Goal: Navigation & Orientation: Find specific page/section

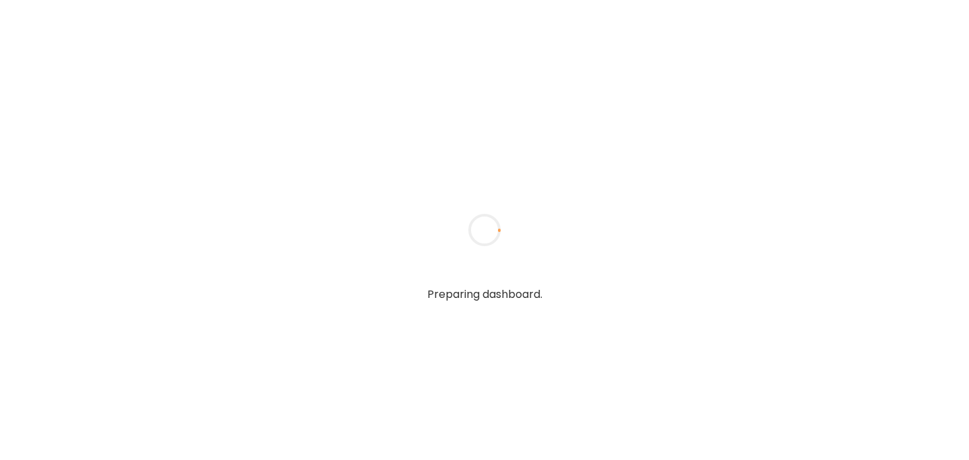
type input "******"
type input "**********"
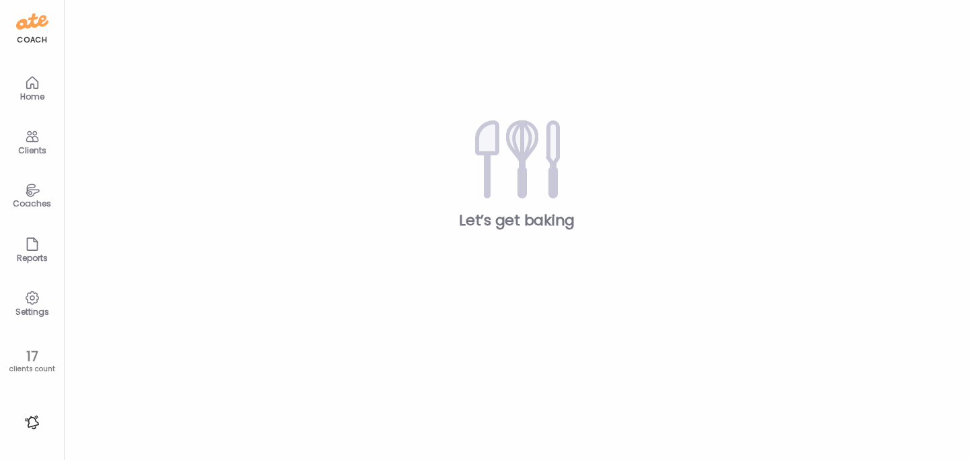
type input "**********"
click at [36, 143] on icon at bounding box center [32, 136] width 16 height 16
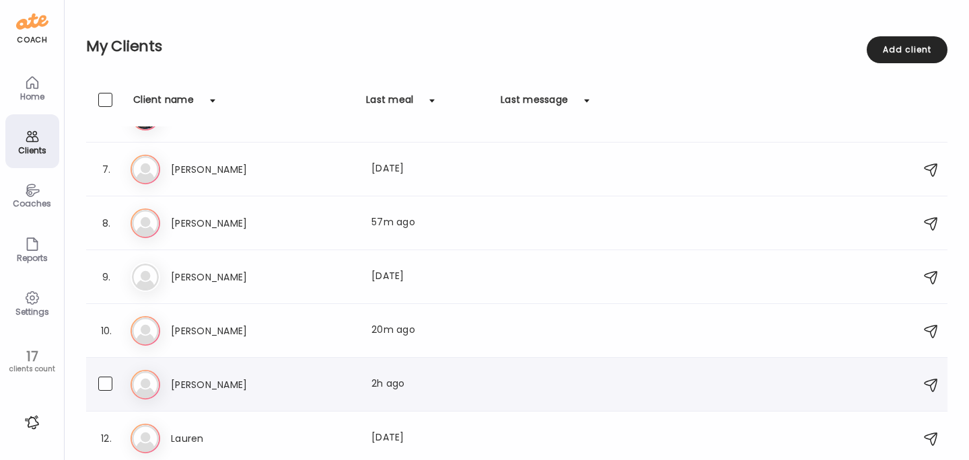
click at [180, 384] on h3 "[PERSON_NAME]" at bounding box center [230, 385] width 118 height 16
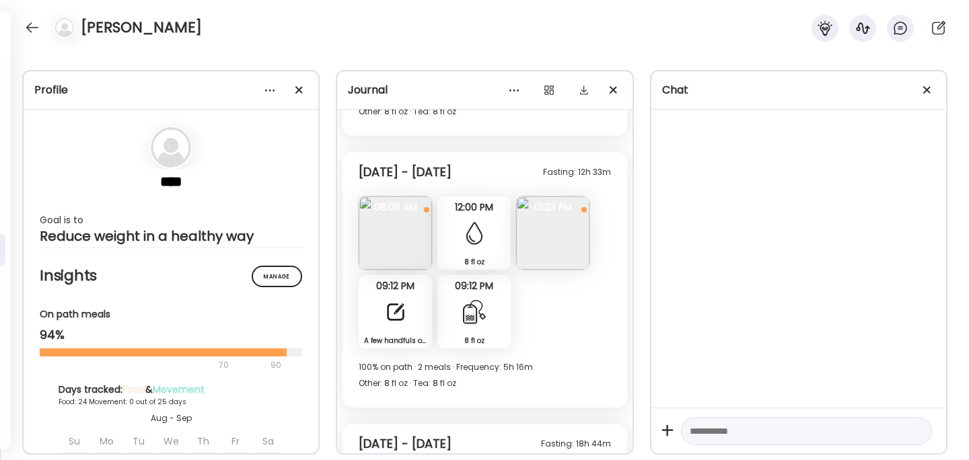
scroll to position [7952, 0]
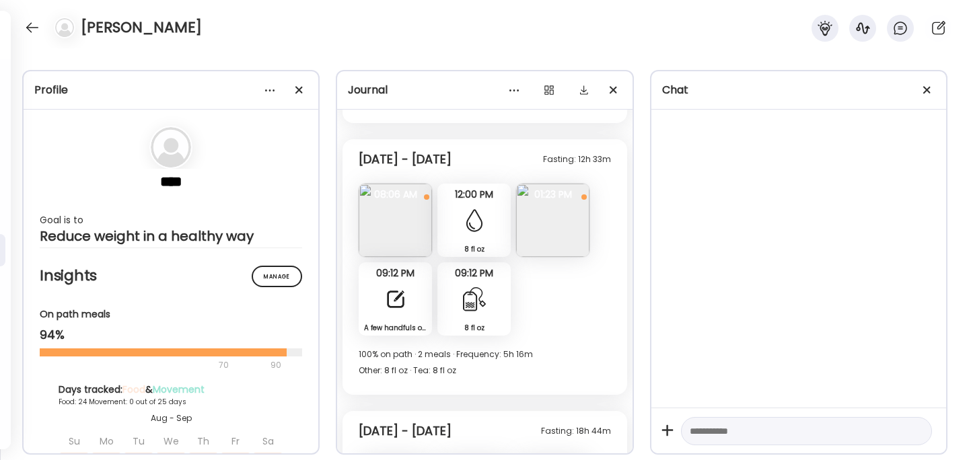
click at [392, 303] on div at bounding box center [395, 299] width 27 height 27
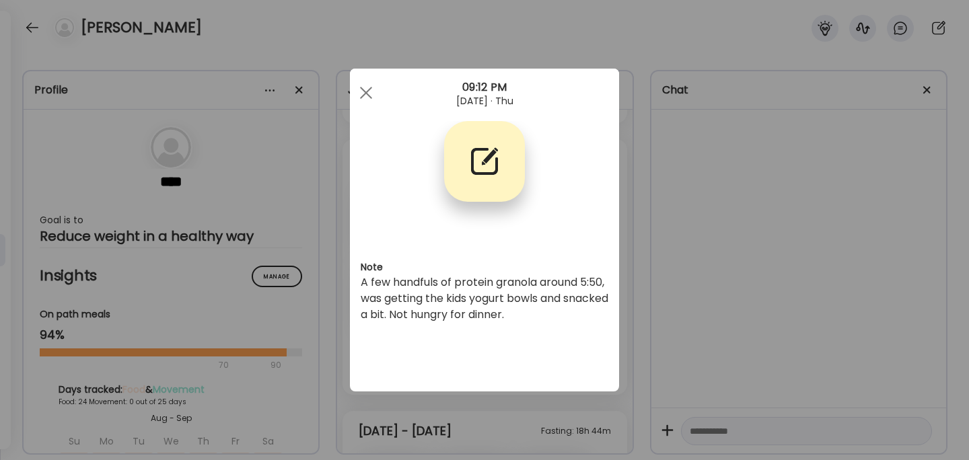
click at [666, 278] on div "Ate Coach Dashboard Wahoo! It’s official Take a moment to set up your Coach Pro…" at bounding box center [484, 230] width 969 height 460
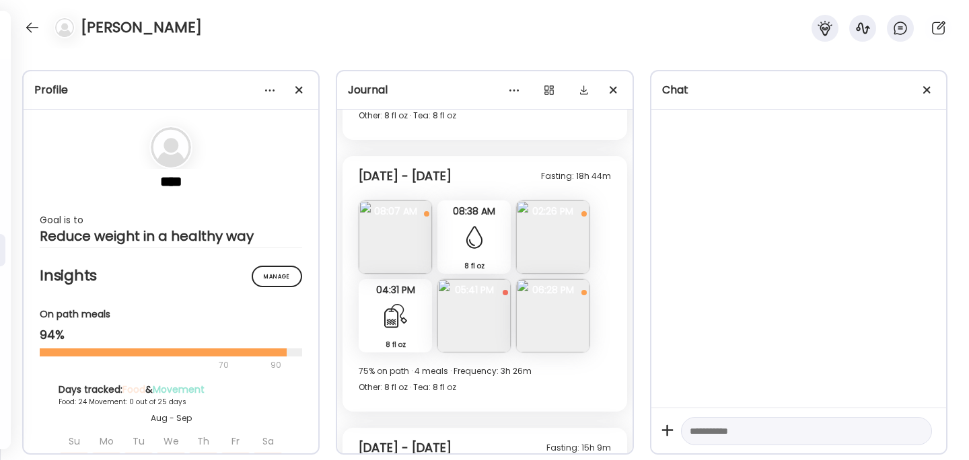
scroll to position [8208, 0]
click at [574, 313] on img at bounding box center [552, 314] width 73 height 73
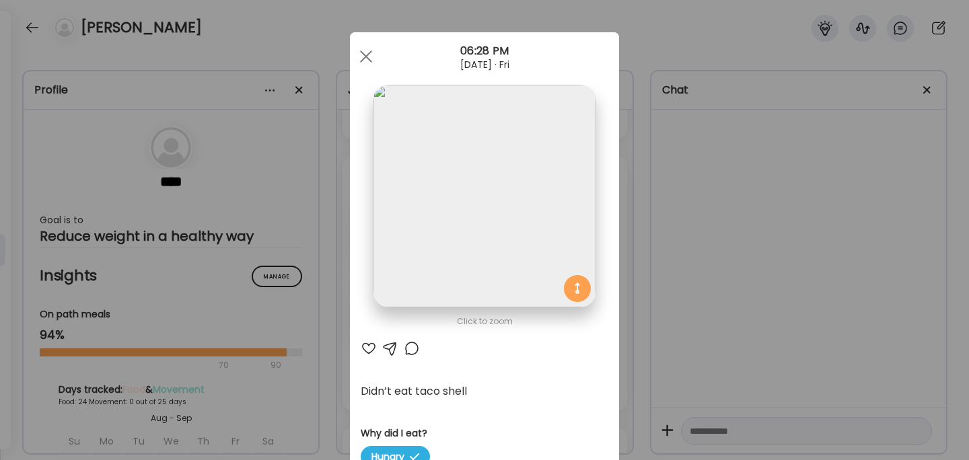
click at [689, 274] on div "Ate Coach Dashboard Wahoo! It’s official Take a moment to set up your Coach Pro…" at bounding box center [484, 230] width 969 height 460
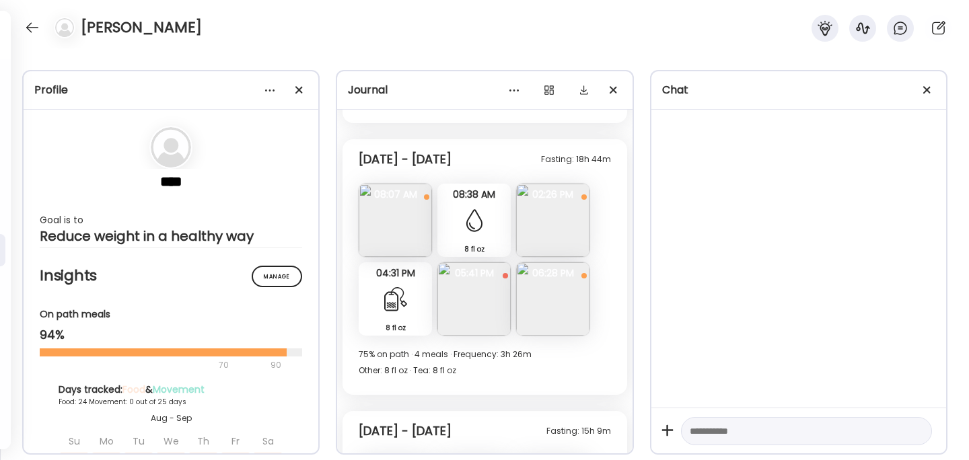
scroll to position [8225, 0]
click at [569, 221] on img at bounding box center [552, 218] width 73 height 73
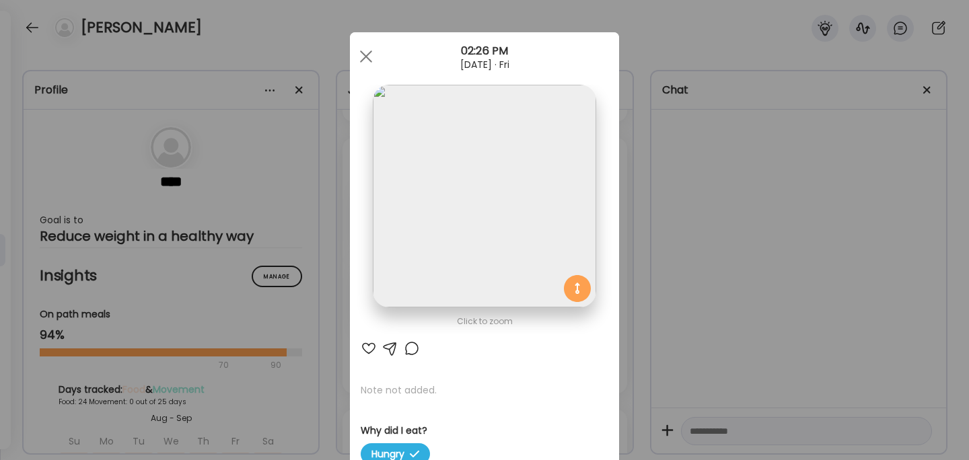
click at [674, 229] on div "Ate Coach Dashboard Wahoo! It’s official Take a moment to set up your Coach Pro…" at bounding box center [484, 230] width 969 height 460
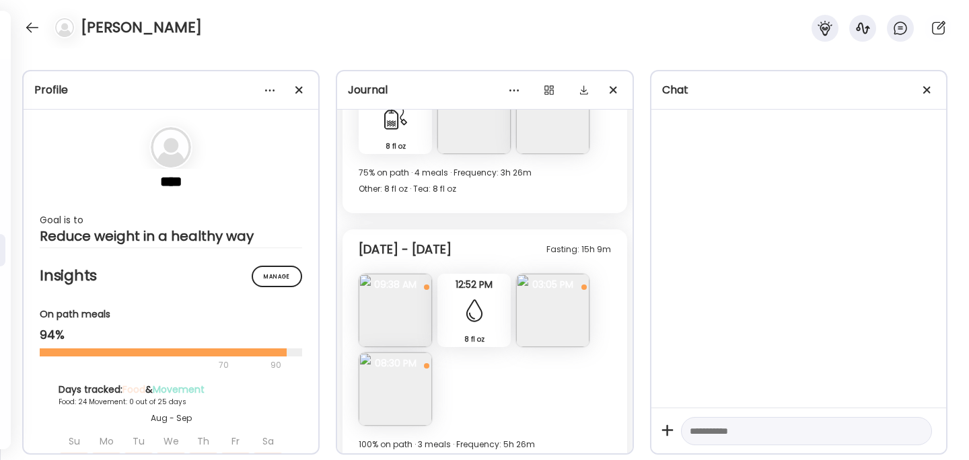
scroll to position [8408, 0]
click at [551, 302] on img at bounding box center [552, 308] width 73 height 73
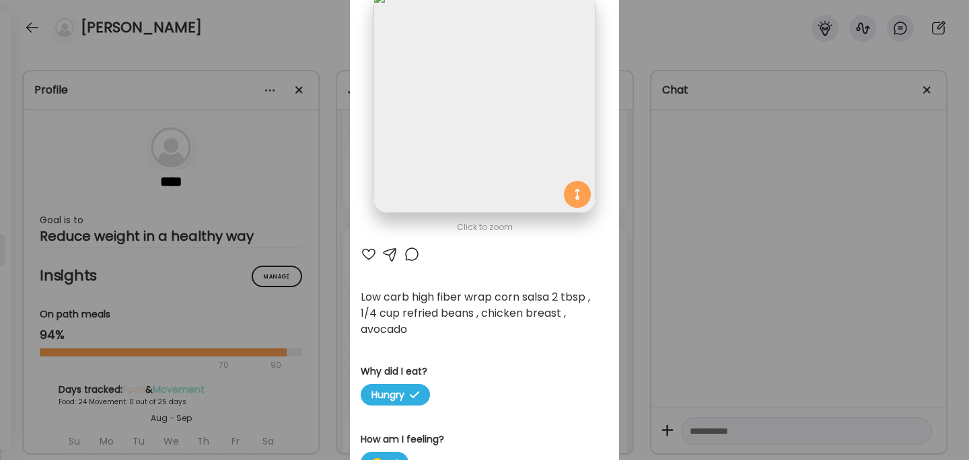
scroll to position [97, 0]
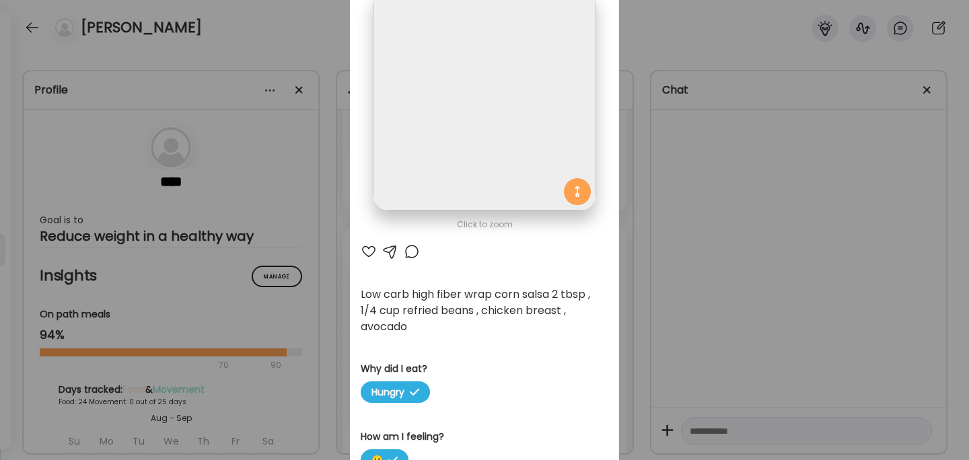
click at [678, 273] on div "Ate Coach Dashboard Wahoo! It’s official Take a moment to set up your Coach Pro…" at bounding box center [484, 230] width 969 height 460
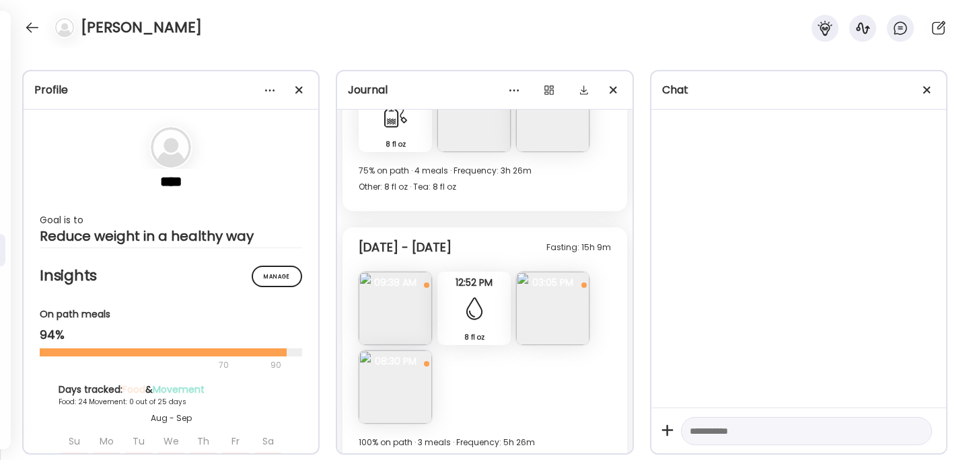
click at [408, 377] on img at bounding box center [395, 386] width 73 height 73
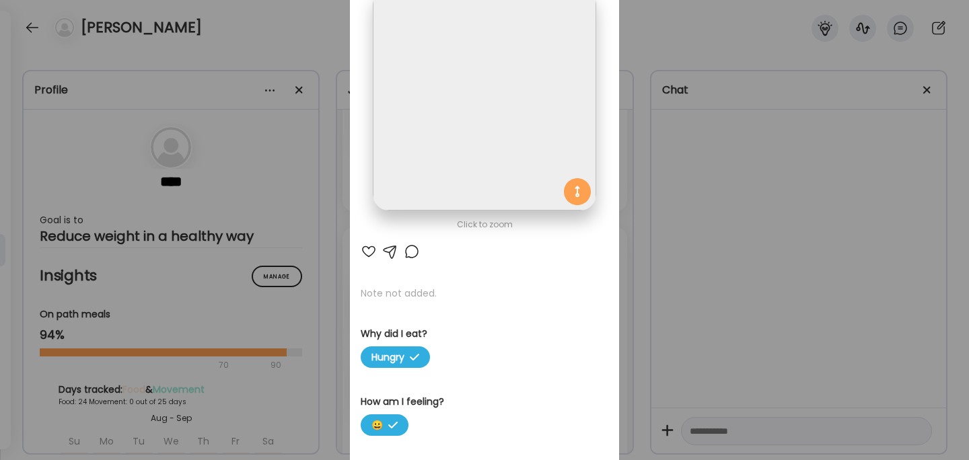
click at [698, 287] on div "Ate Coach Dashboard Wahoo! It’s official Take a moment to set up your Coach Pro…" at bounding box center [484, 230] width 969 height 460
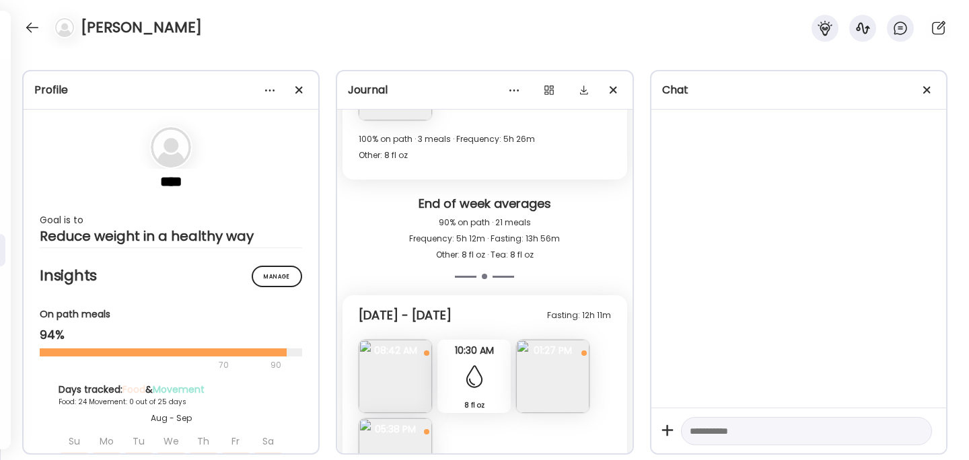
scroll to position [8734, 0]
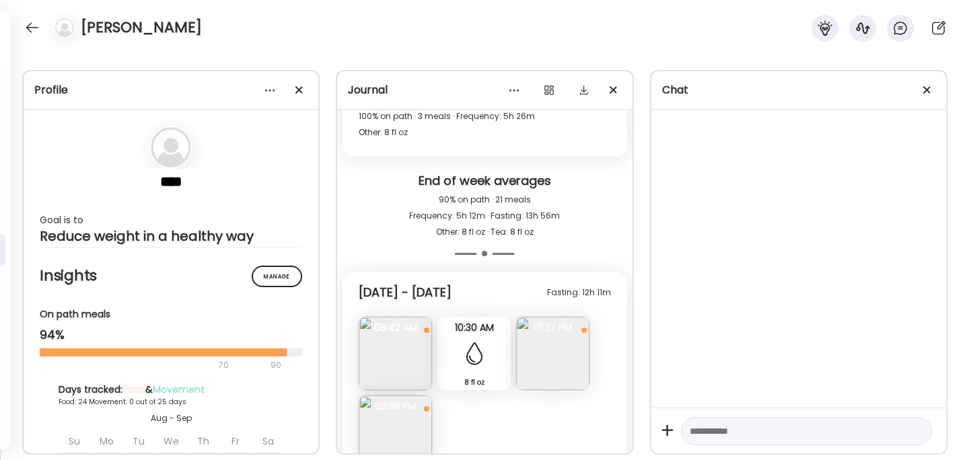
click at [551, 357] on img at bounding box center [552, 353] width 73 height 73
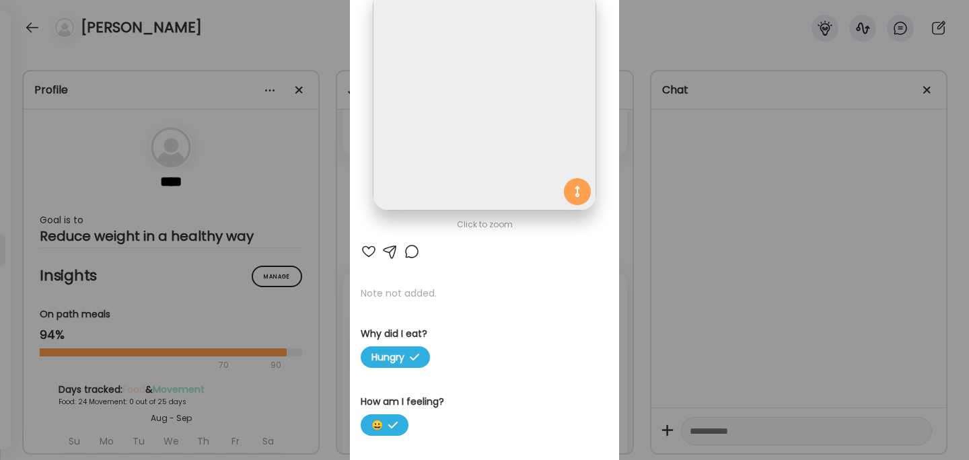
click at [703, 295] on div "Ate Coach Dashboard Wahoo! It’s official Take a moment to set up your Coach Pro…" at bounding box center [484, 230] width 969 height 460
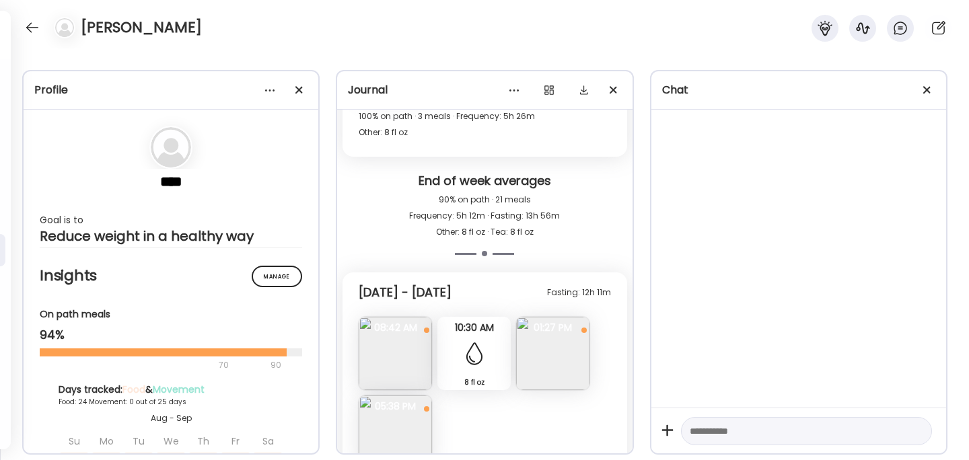
click at [549, 366] on img at bounding box center [552, 353] width 73 height 73
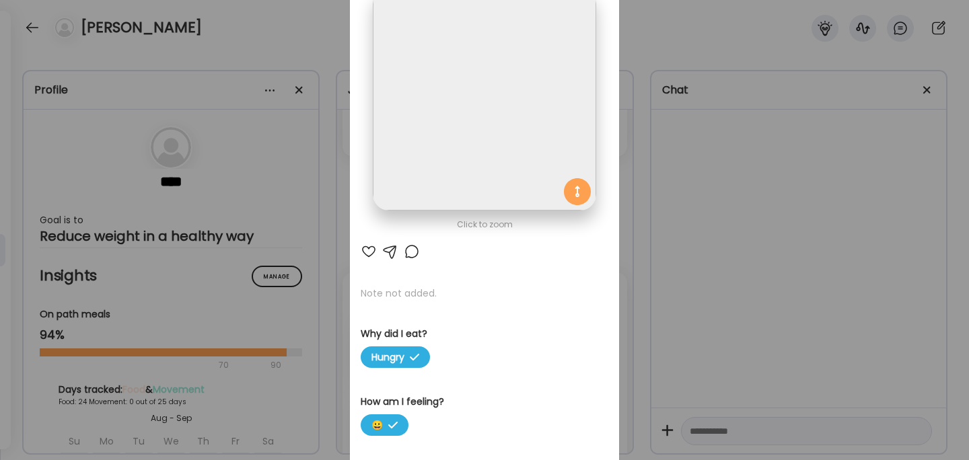
click at [730, 204] on div "Ate Coach Dashboard Wahoo! It’s official Take a moment to set up your Coach Pro…" at bounding box center [484, 230] width 969 height 460
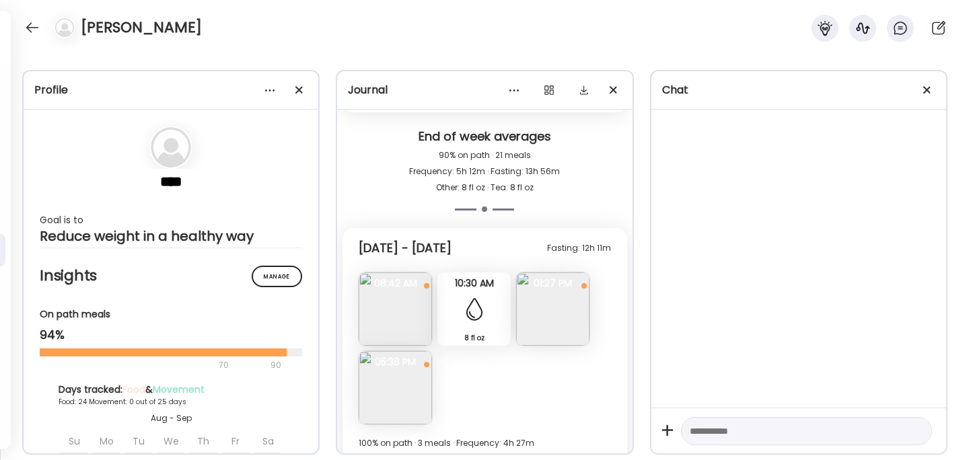
scroll to position [8795, 0]
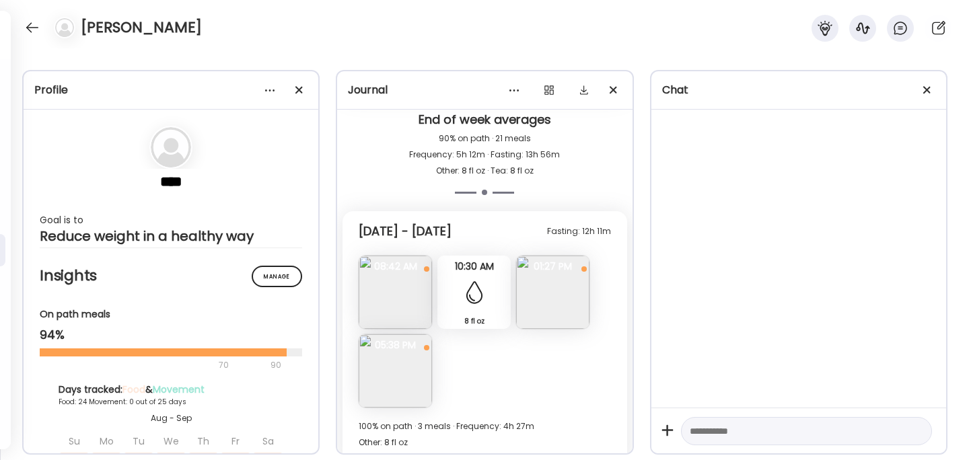
click at [393, 371] on img at bounding box center [395, 370] width 73 height 73
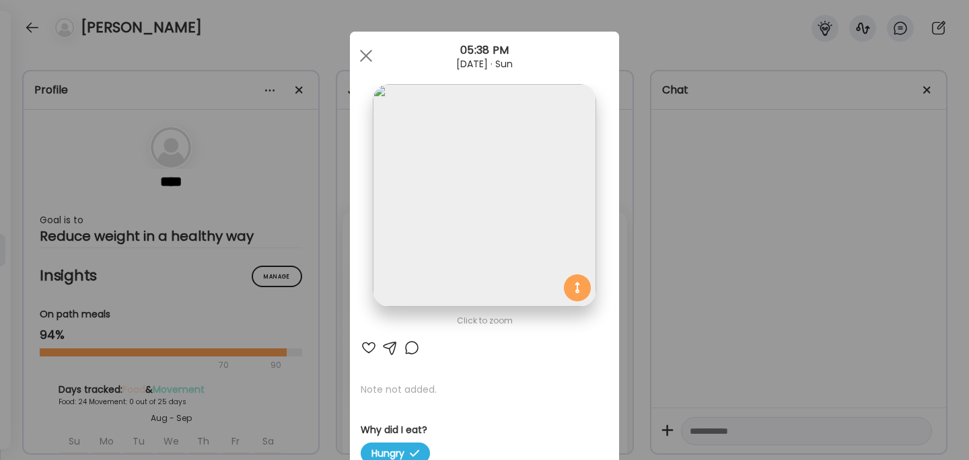
scroll to position [0, 0]
click at [681, 289] on div "Ate Coach Dashboard Wahoo! It’s official Take a moment to set up your Coach Pro…" at bounding box center [484, 230] width 969 height 460
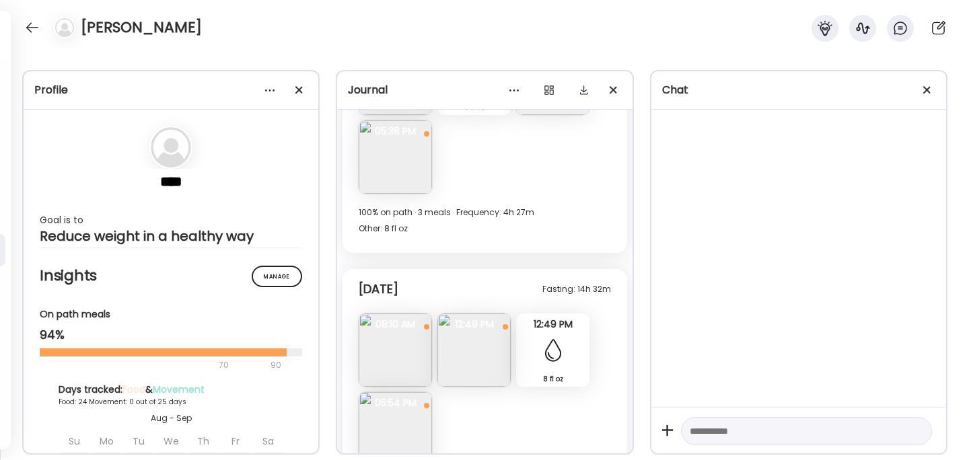
scroll to position [9012, 0]
click at [474, 361] on img at bounding box center [473, 347] width 73 height 73
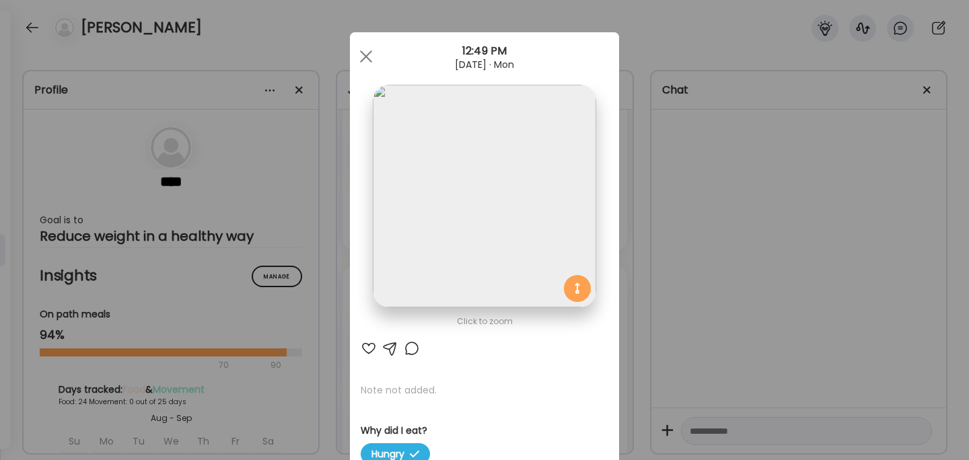
click at [693, 282] on div "Ate Coach Dashboard Wahoo! It’s official Take a moment to set up your Coach Pro…" at bounding box center [484, 230] width 969 height 460
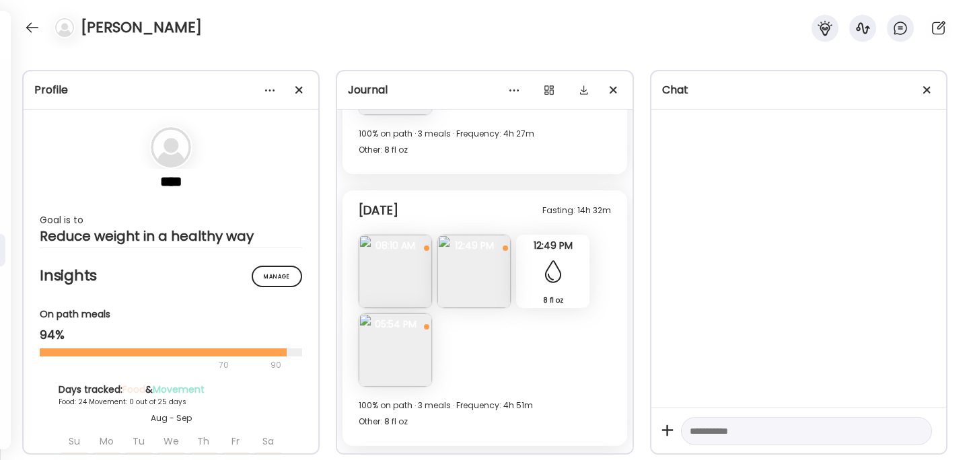
scroll to position [9095, 0]
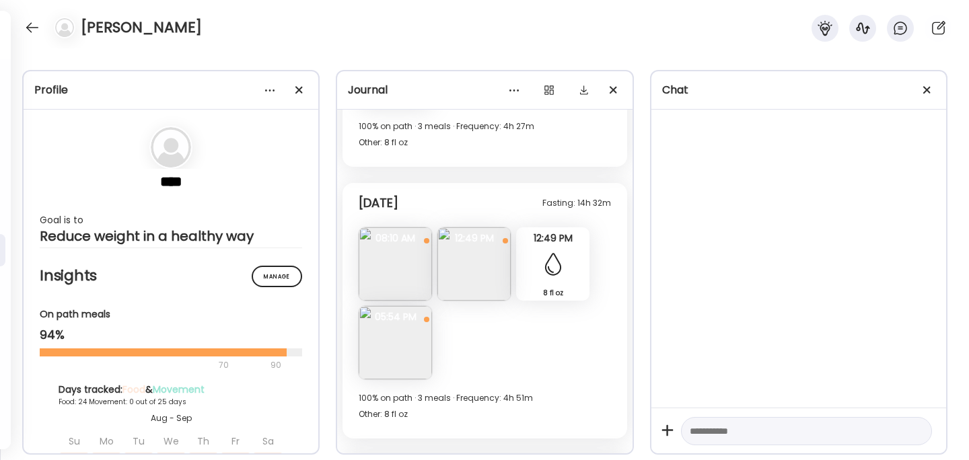
click at [403, 335] on img at bounding box center [395, 342] width 73 height 73
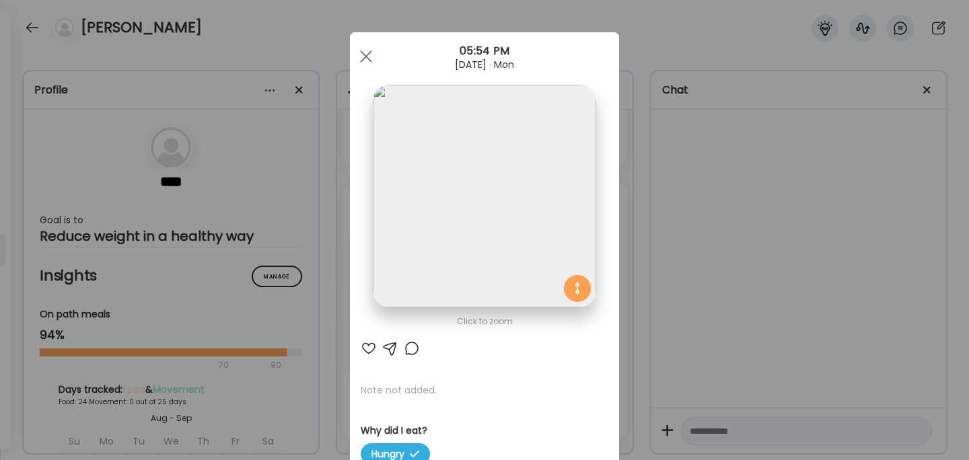
click at [720, 286] on div "Ate Coach Dashboard Wahoo! It’s official Take a moment to set up your Coach Pro…" at bounding box center [484, 230] width 969 height 460
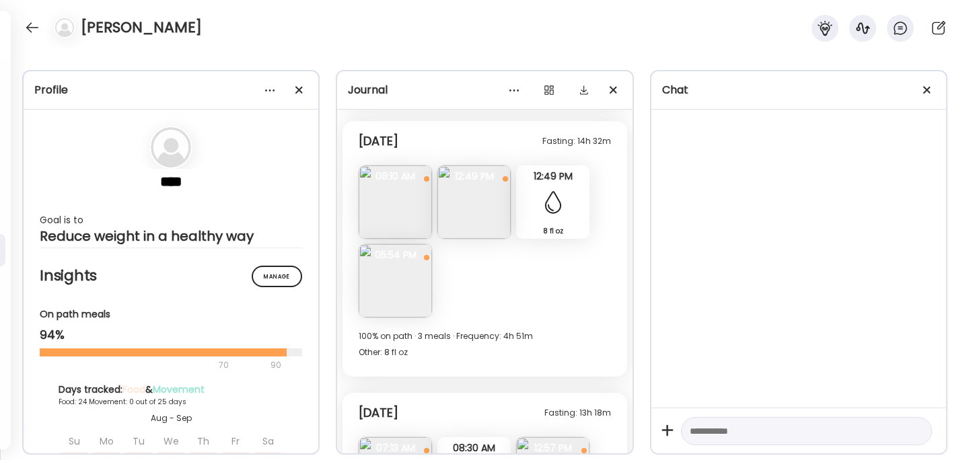
scroll to position [9158, 0]
click at [403, 208] on img at bounding box center [395, 201] width 73 height 73
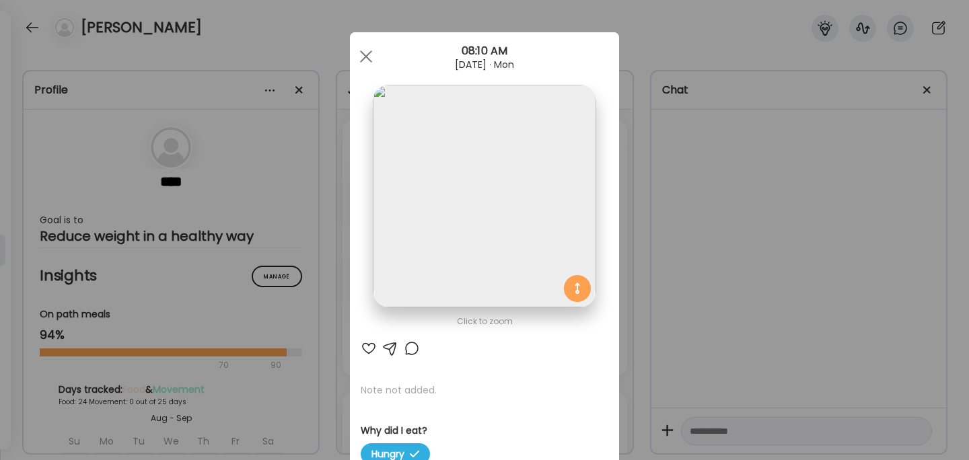
click at [723, 263] on div "Ate Coach Dashboard Wahoo! It’s official Take a moment to set up your Coach Pro…" at bounding box center [484, 230] width 969 height 460
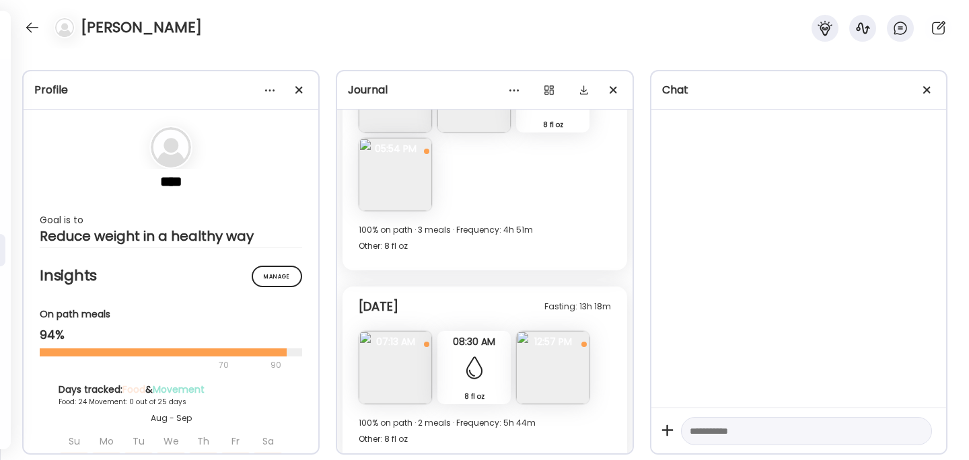
scroll to position [9279, 0]
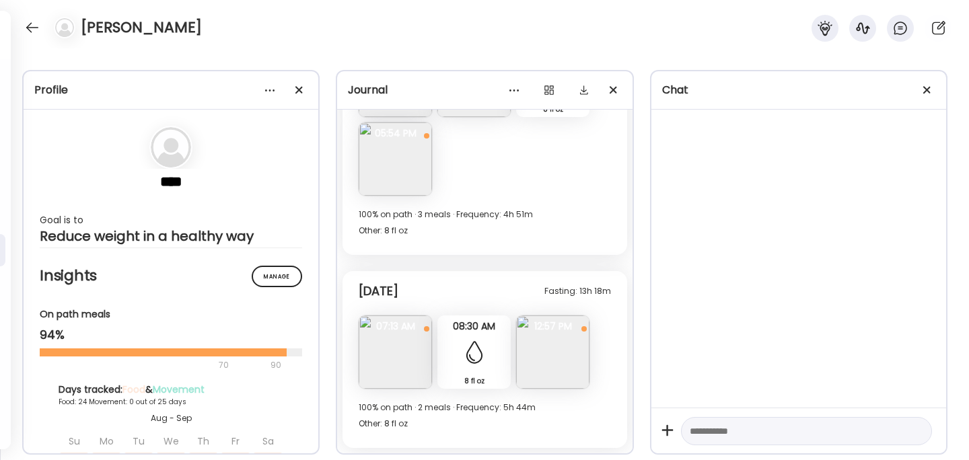
click at [573, 351] on img at bounding box center [552, 351] width 73 height 73
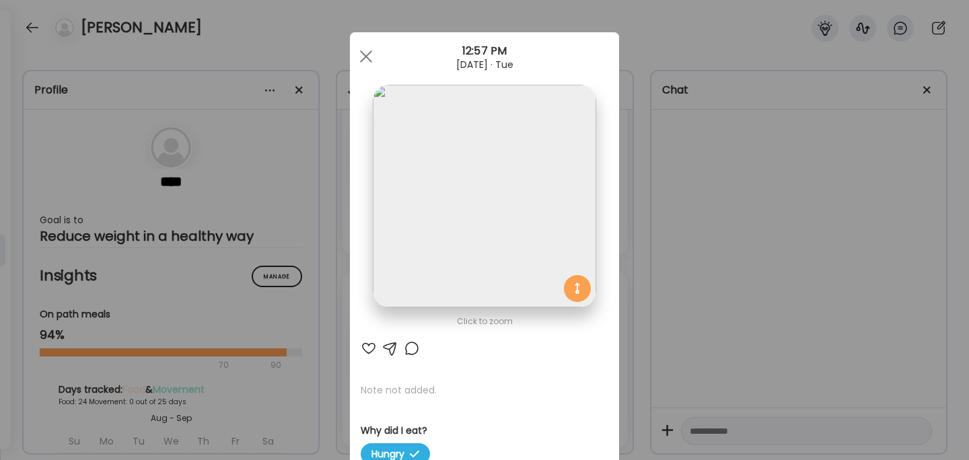
click at [699, 278] on div "Ate Coach Dashboard Wahoo! It’s official Take a moment to set up your Coach Pro…" at bounding box center [484, 230] width 969 height 460
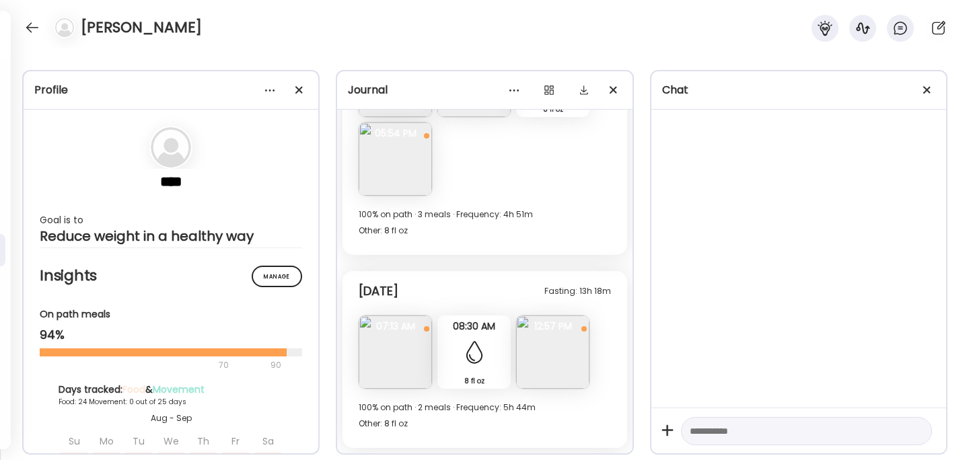
click at [400, 346] on img at bounding box center [395, 351] width 73 height 73
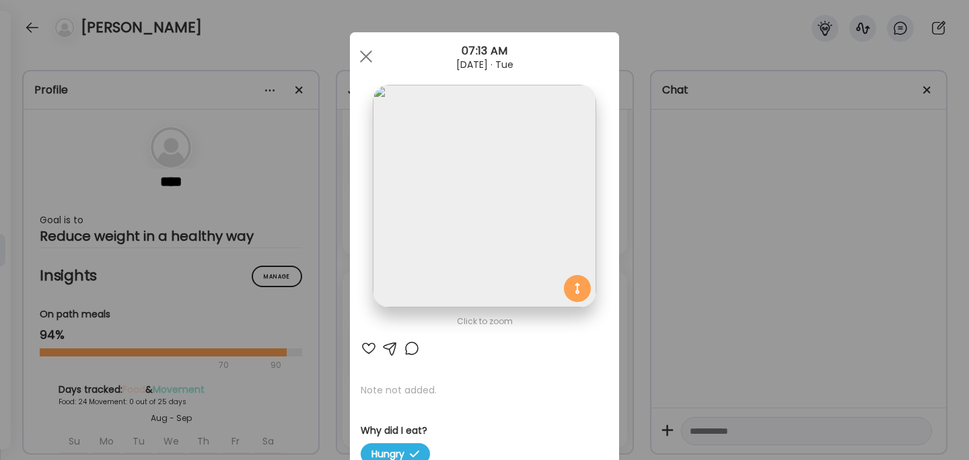
click at [736, 204] on div "Ate Coach Dashboard Wahoo! It’s official Take a moment to set up your Coach Pro…" at bounding box center [484, 230] width 969 height 460
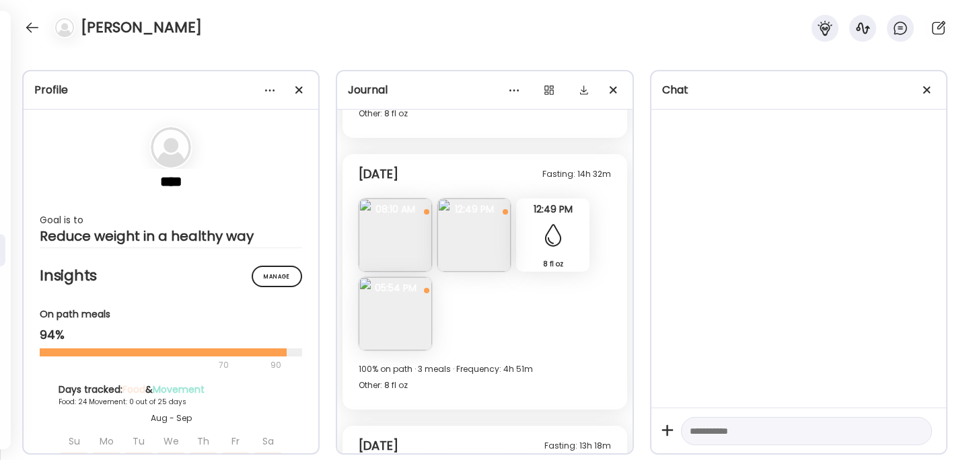
scroll to position [9122, 0]
click at [401, 317] on img at bounding box center [395, 315] width 73 height 73
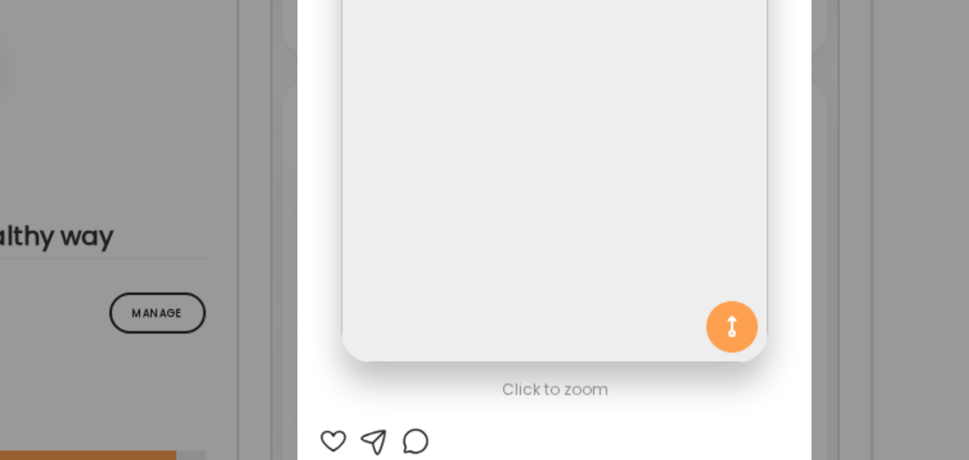
scroll to position [0, 0]
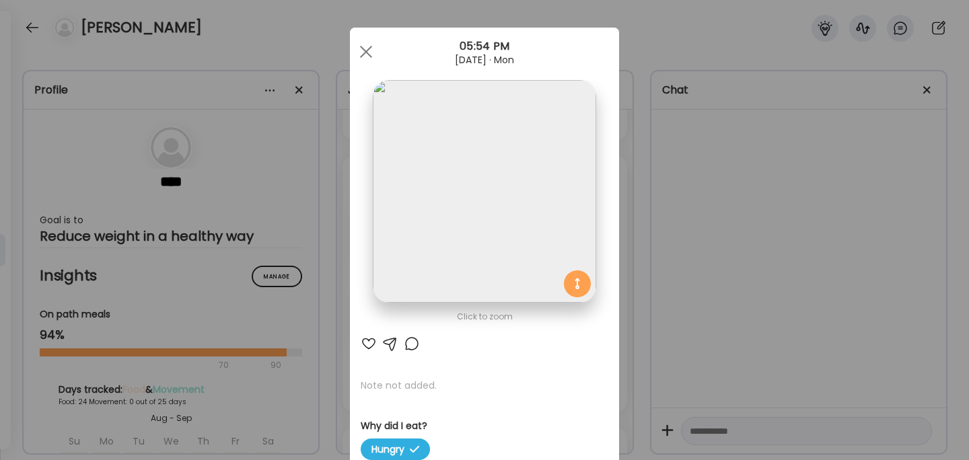
click at [733, 175] on div "Ate Coach Dashboard Wahoo! It’s official Take a moment to set up your Coach Pro…" at bounding box center [484, 230] width 969 height 460
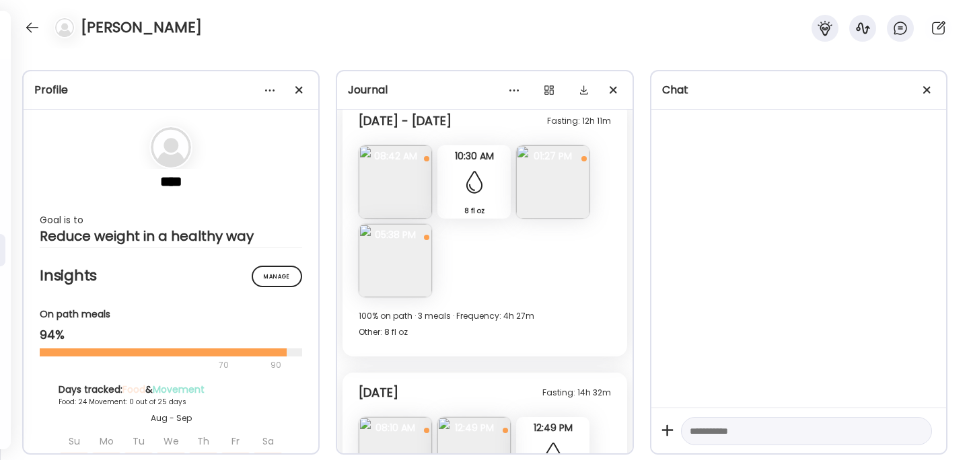
scroll to position [8893, 0]
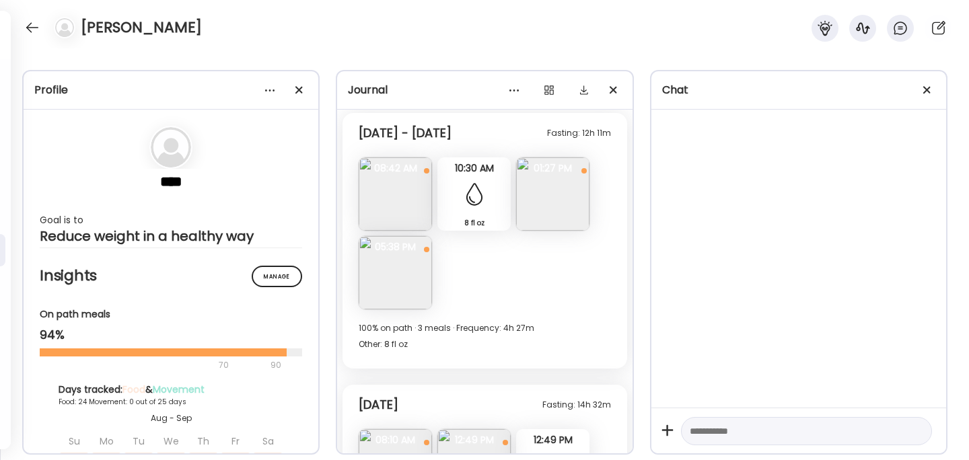
click at [402, 266] on img at bounding box center [395, 272] width 73 height 73
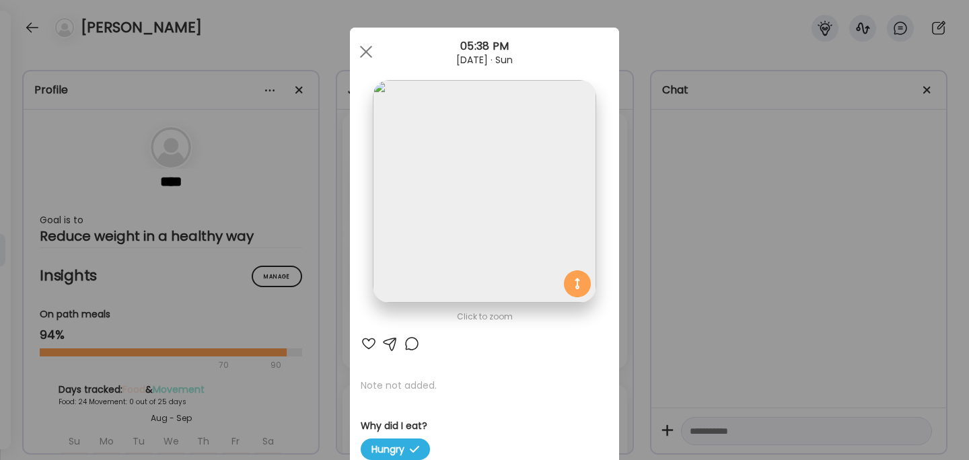
click at [701, 237] on div "Ate Coach Dashboard Wahoo! It’s official Take a moment to set up your Coach Pro…" at bounding box center [484, 230] width 969 height 460
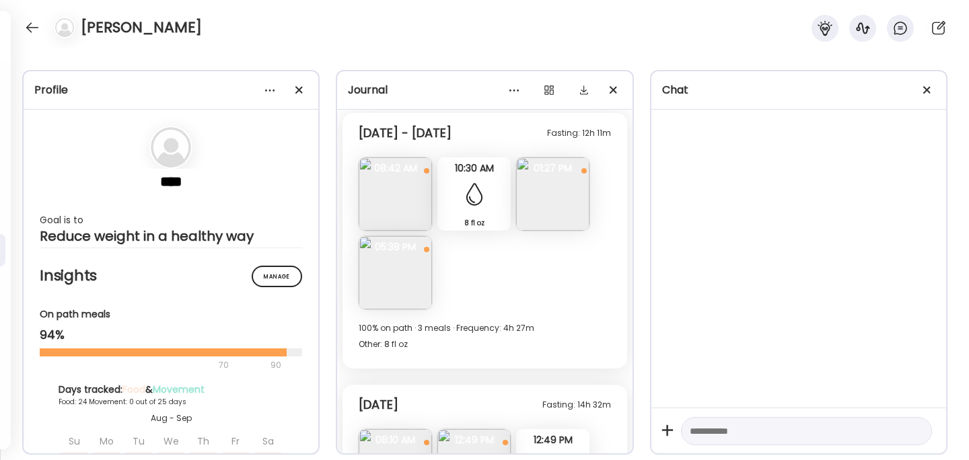
click at [571, 212] on img at bounding box center [552, 193] width 73 height 73
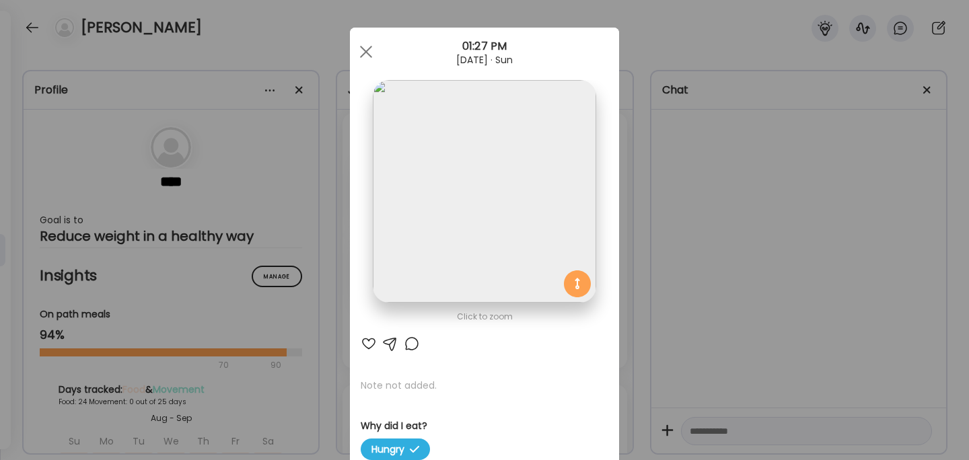
click at [691, 216] on div "Ate Coach Dashboard Wahoo! It’s official Take a moment to set up your Coach Pro…" at bounding box center [484, 230] width 969 height 460
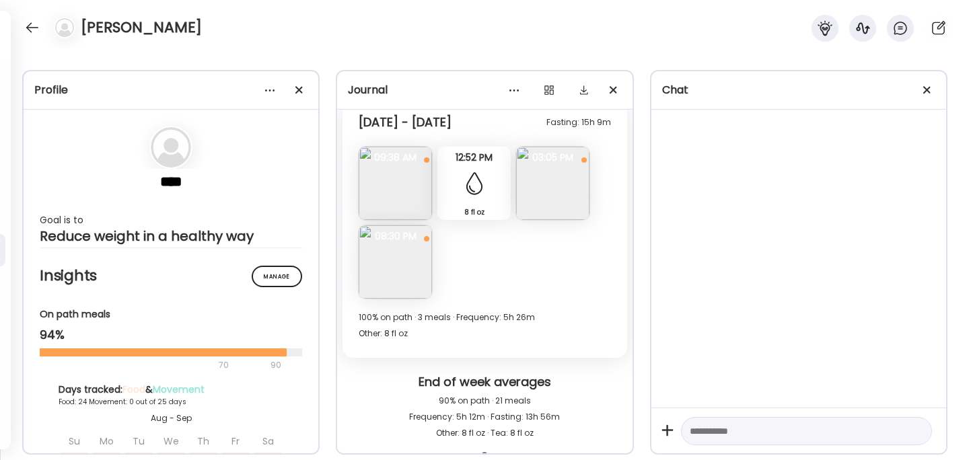
scroll to position [8515, 0]
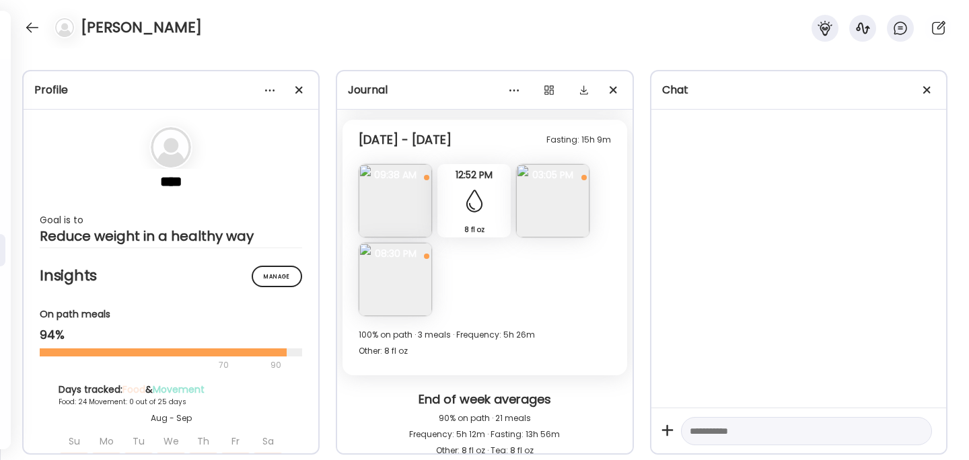
click at [398, 193] on img at bounding box center [395, 200] width 73 height 73
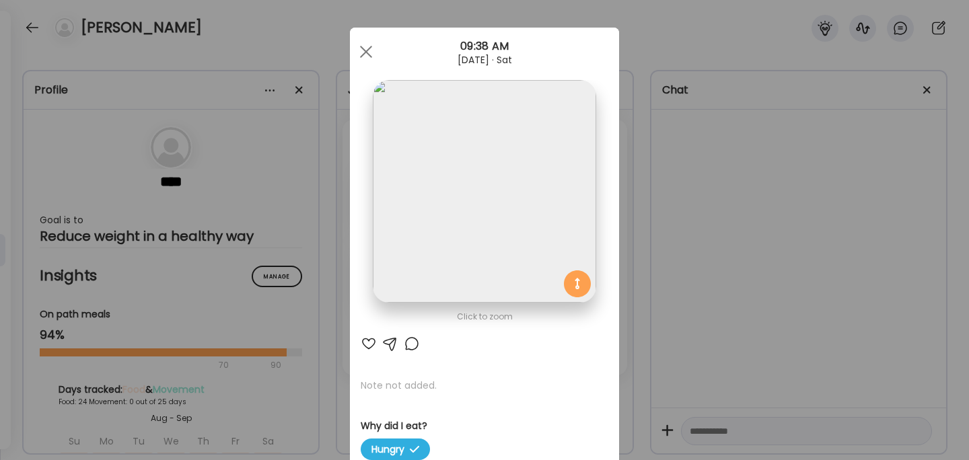
click at [709, 255] on div "Ate Coach Dashboard Wahoo! It’s official Take a moment to set up your Coach Pro…" at bounding box center [484, 230] width 969 height 460
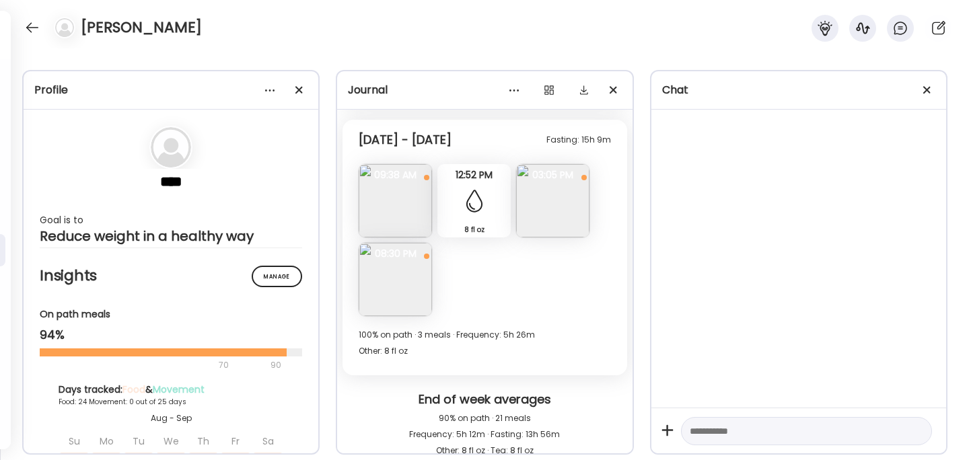
click at [571, 217] on img at bounding box center [552, 200] width 73 height 73
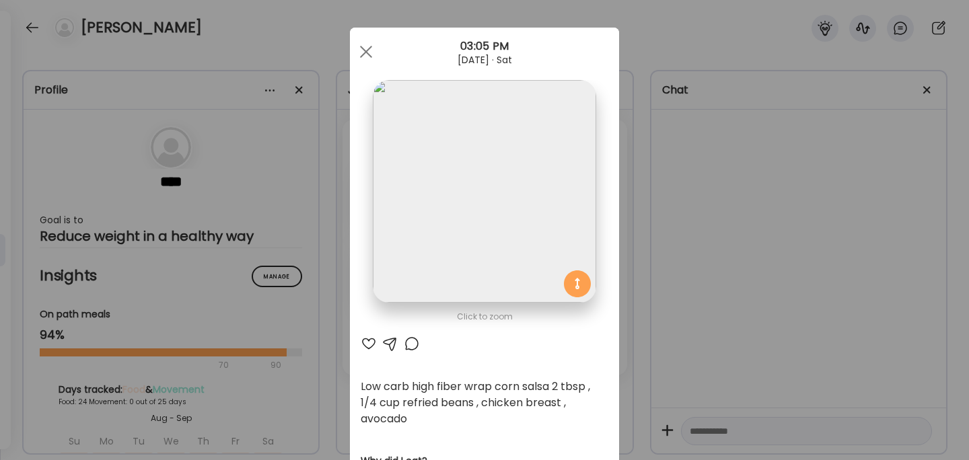
click at [571, 217] on img at bounding box center [484, 191] width 223 height 223
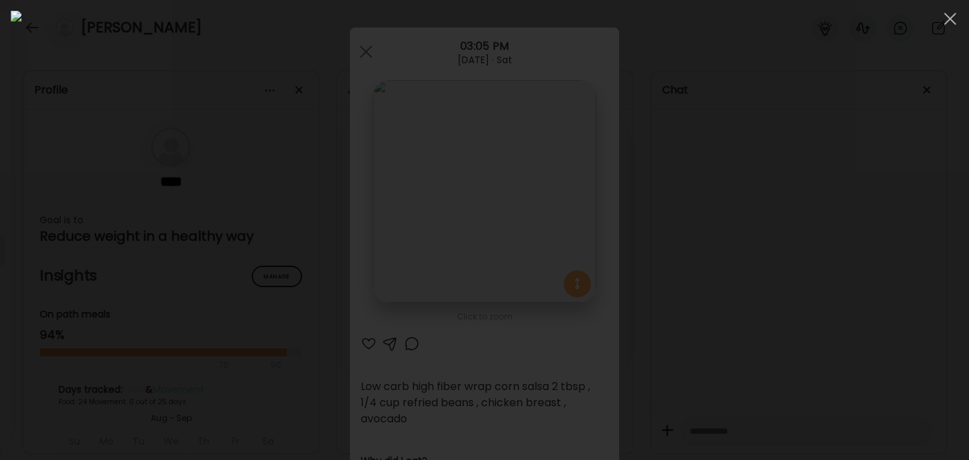
click at [148, 85] on div at bounding box center [484, 230] width 947 height 439
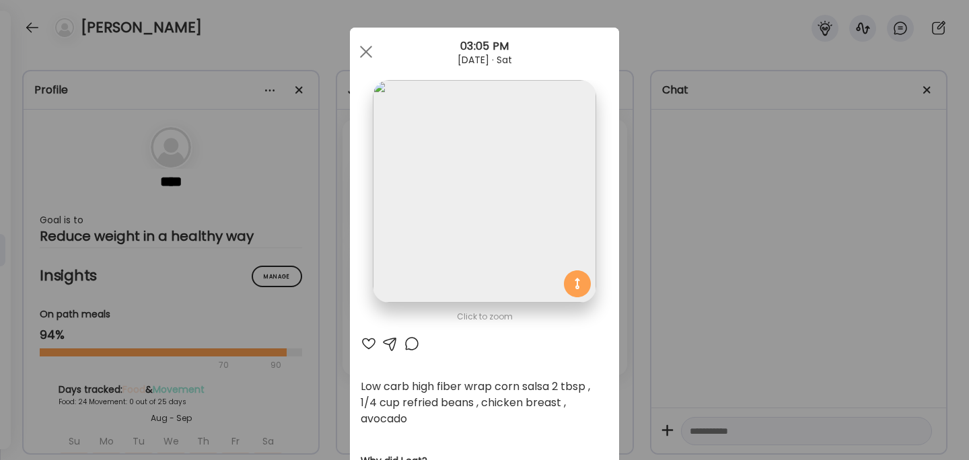
click at [684, 182] on div "Ate Coach Dashboard Wahoo! It’s official Take a moment to set up your Coach Pro…" at bounding box center [484, 230] width 969 height 460
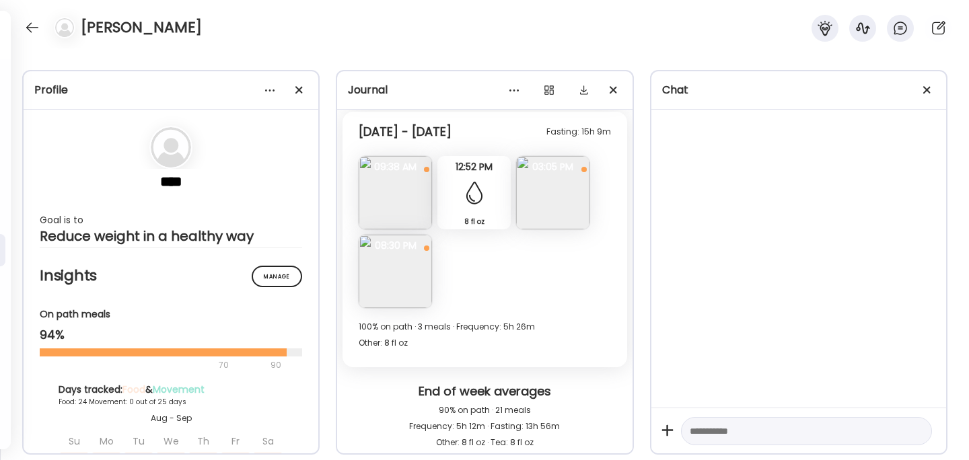
scroll to position [8538, 0]
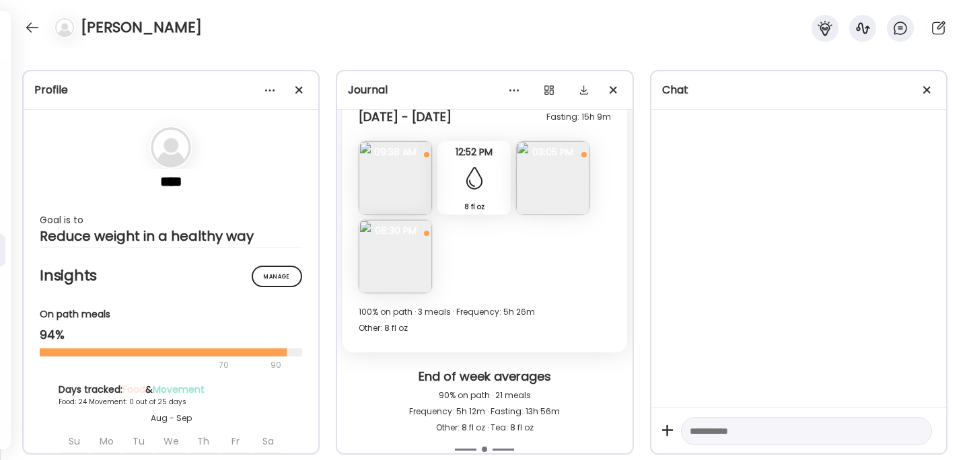
click at [400, 259] on img at bounding box center [395, 256] width 73 height 73
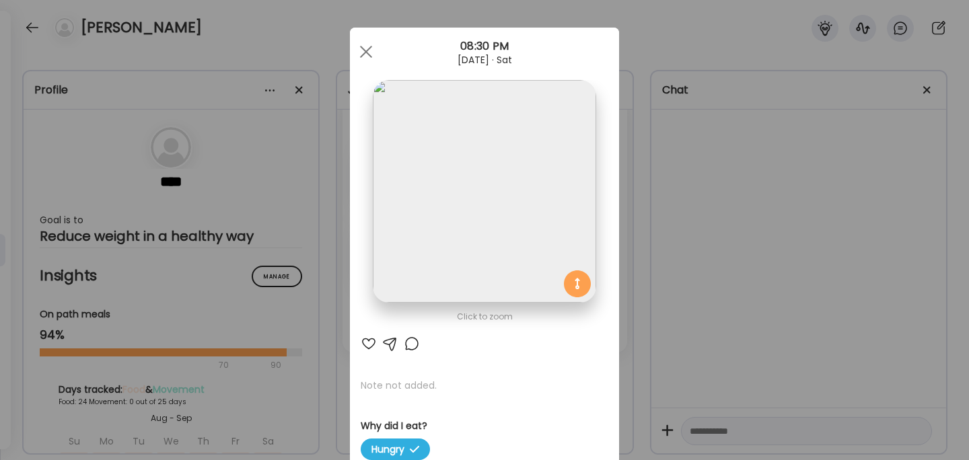
click at [706, 245] on div "Ate Coach Dashboard Wahoo! It’s official Take a moment to set up your Coach Pro…" at bounding box center [484, 230] width 969 height 460
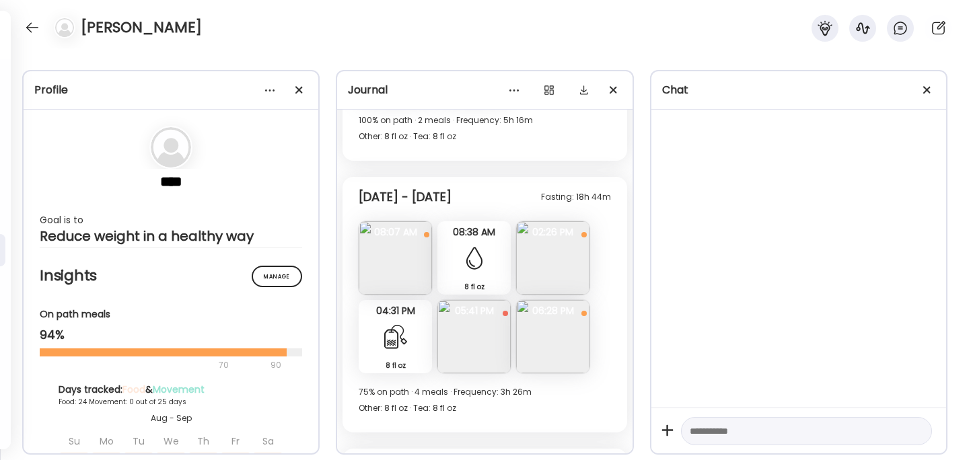
scroll to position [8180, 0]
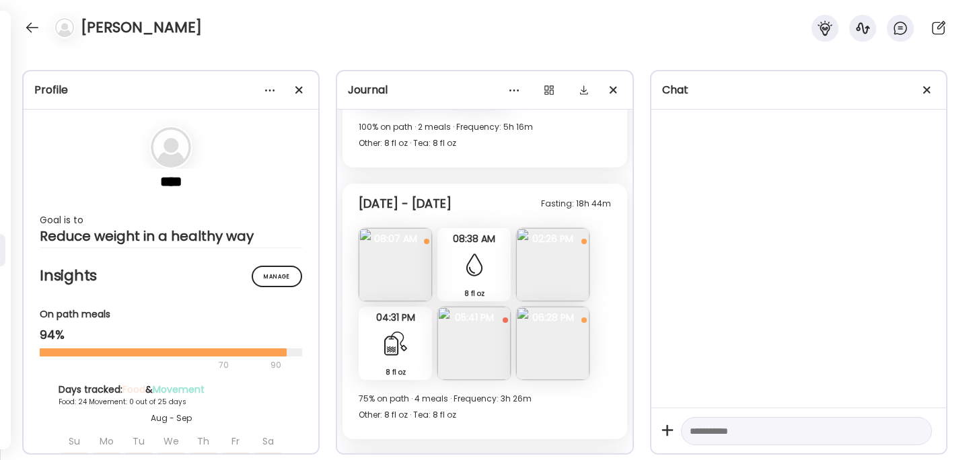
click at [481, 335] on img at bounding box center [473, 343] width 73 height 73
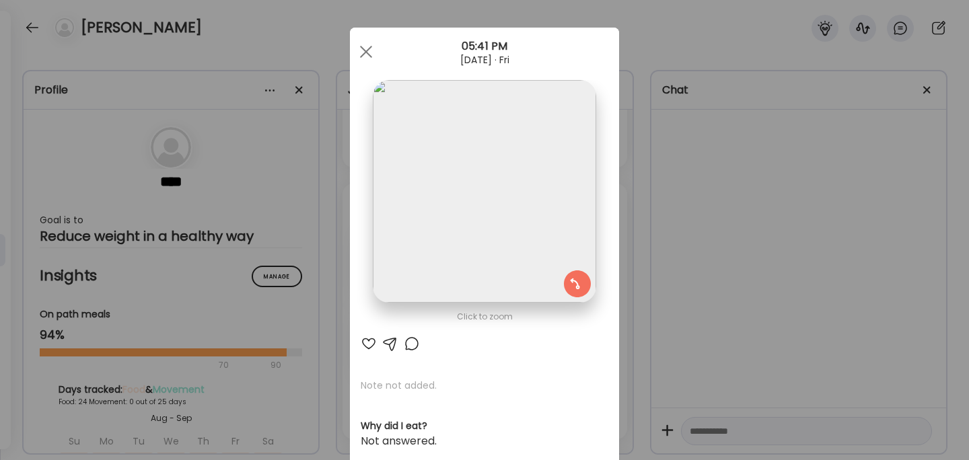
click at [713, 274] on div "Ate Coach Dashboard Wahoo! It’s official Take a moment to set up your Coach Pro…" at bounding box center [484, 230] width 969 height 460
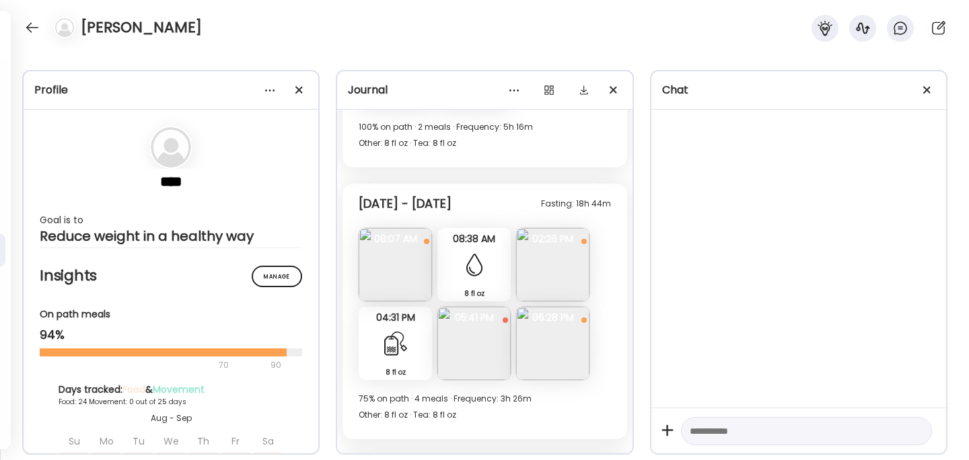
click at [396, 265] on img at bounding box center [395, 264] width 73 height 73
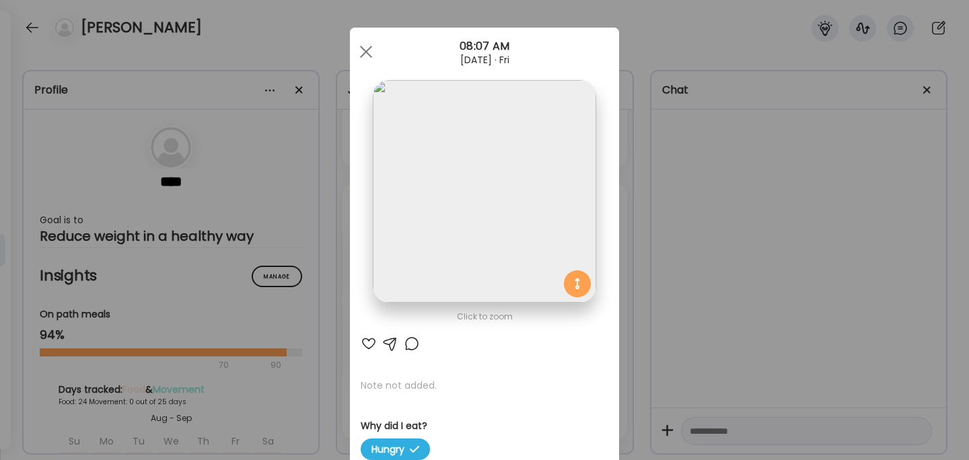
click at [679, 229] on div "Ate Coach Dashboard Wahoo! It’s official Take a moment to set up your Coach Pro…" at bounding box center [484, 230] width 969 height 460
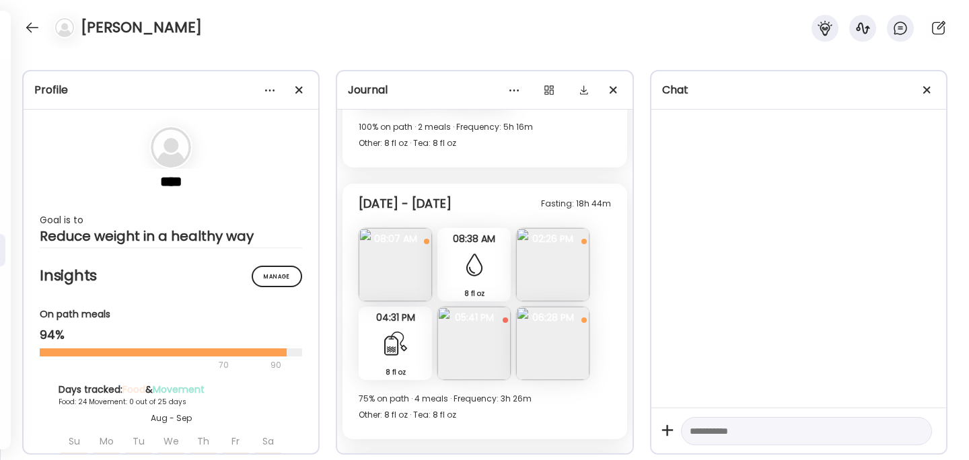
click at [553, 272] on img at bounding box center [552, 264] width 73 height 73
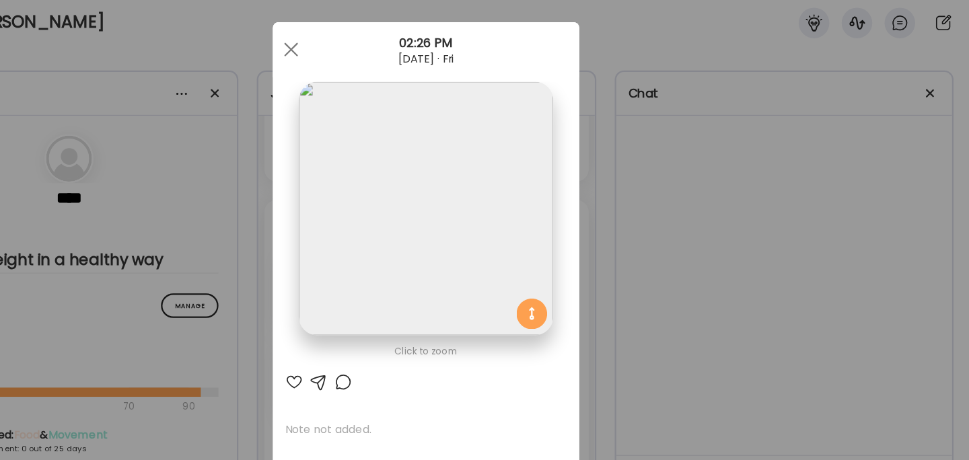
click at [694, 180] on div "Ate Coach Dashboard Wahoo! It’s official Take a moment to set up your Coach Pro…" at bounding box center [484, 230] width 969 height 460
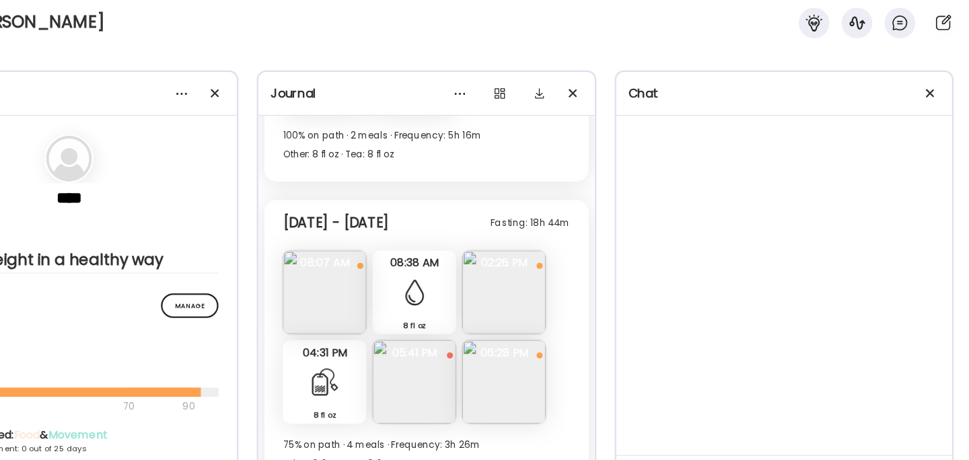
click at [400, 258] on img at bounding box center [395, 264] width 73 height 73
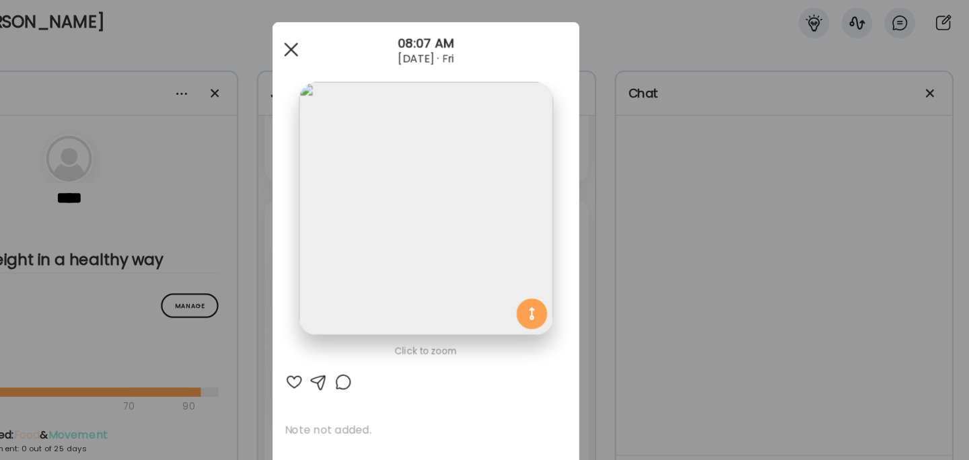
click at [364, 42] on div at bounding box center [365, 51] width 27 height 27
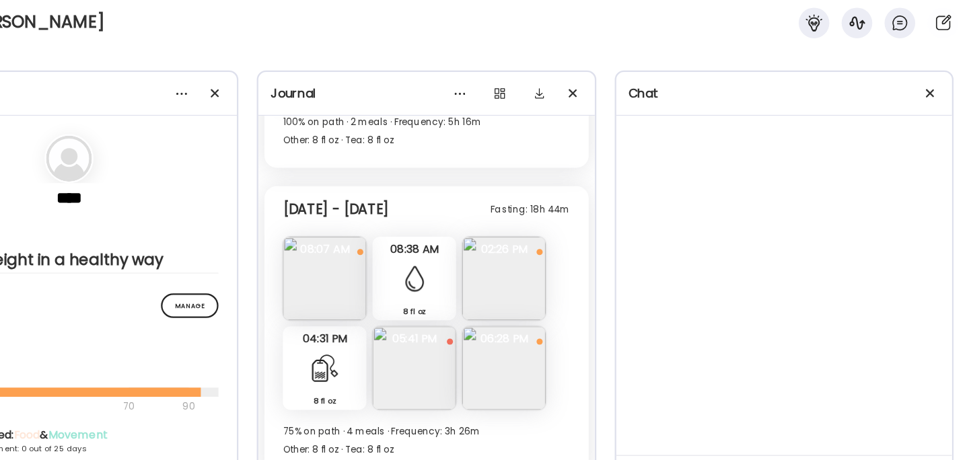
scroll to position [8193, 0]
click at [560, 250] on img at bounding box center [552, 251] width 73 height 73
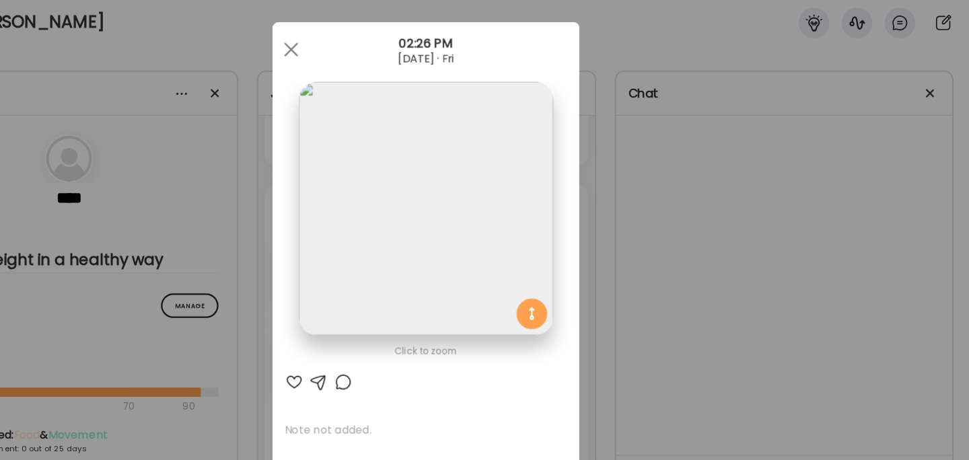
click at [678, 169] on div "Ate Coach Dashboard Wahoo! It’s official Take a moment to set up your Coach Pro…" at bounding box center [484, 230] width 969 height 460
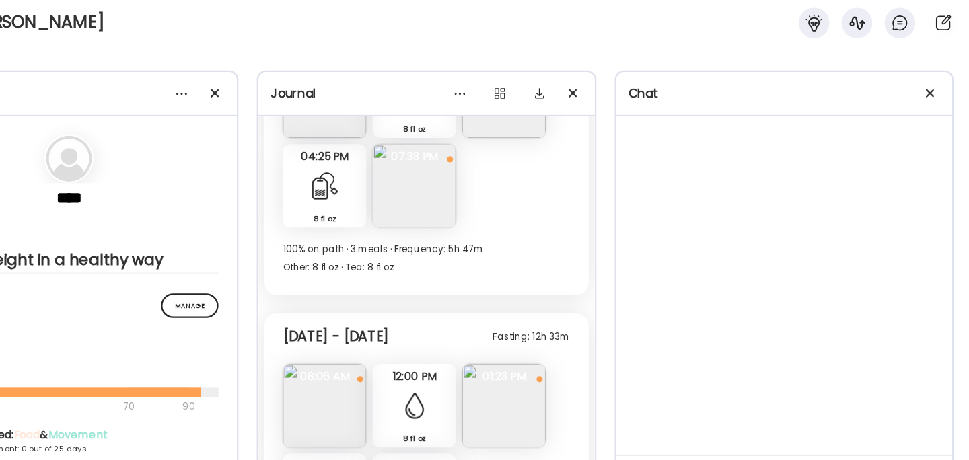
scroll to position [7806, 0]
click at [539, 368] on img at bounding box center [552, 366] width 73 height 73
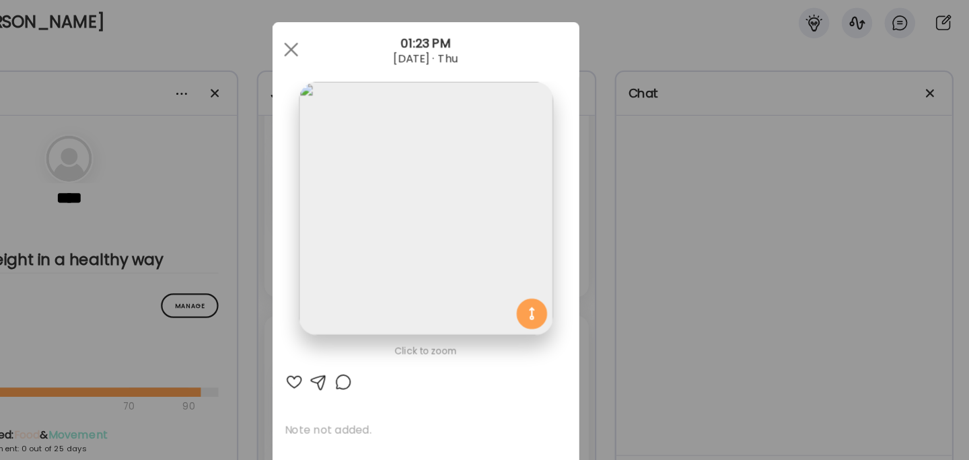
click at [755, 189] on div "Ate Coach Dashboard Wahoo! It’s official Take a moment to set up your Coach Pro…" at bounding box center [484, 230] width 969 height 460
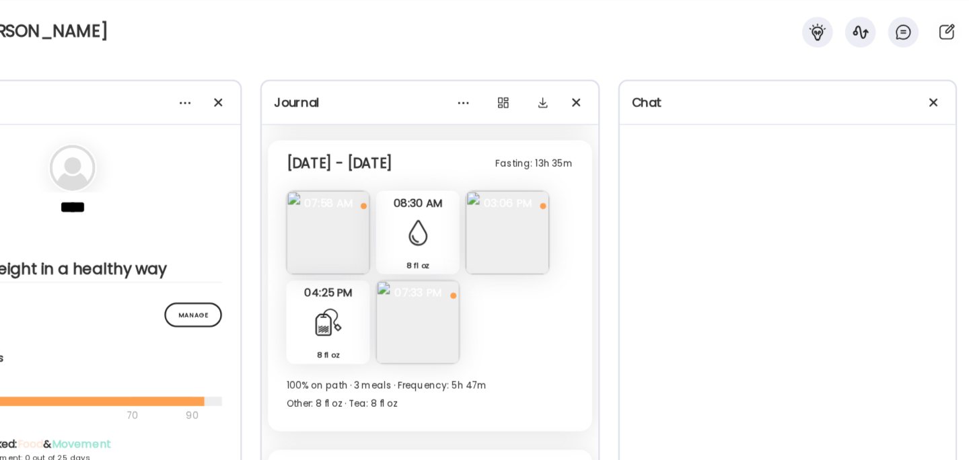
scroll to position [7672, 0]
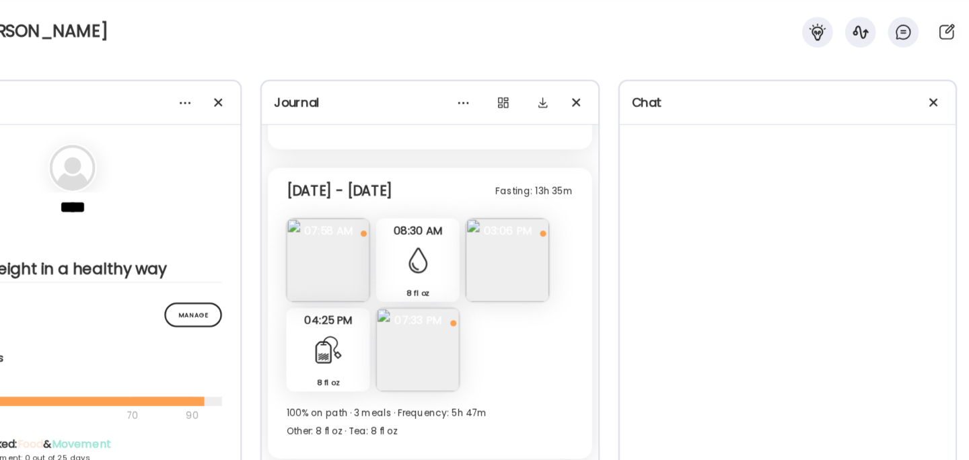
click at [529, 233] on img at bounding box center [552, 228] width 73 height 73
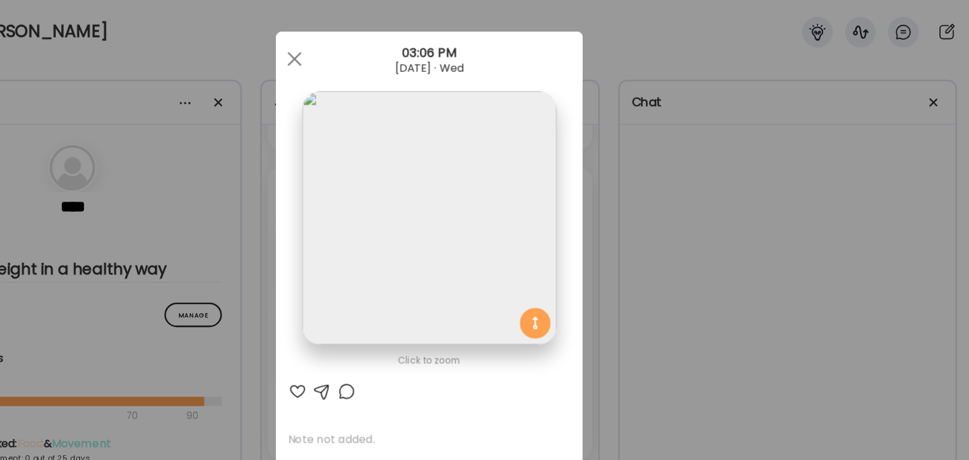
click at [654, 202] on div "Ate Coach Dashboard Wahoo! It’s official Take a moment to set up your Coach Pro…" at bounding box center [484, 230] width 969 height 460
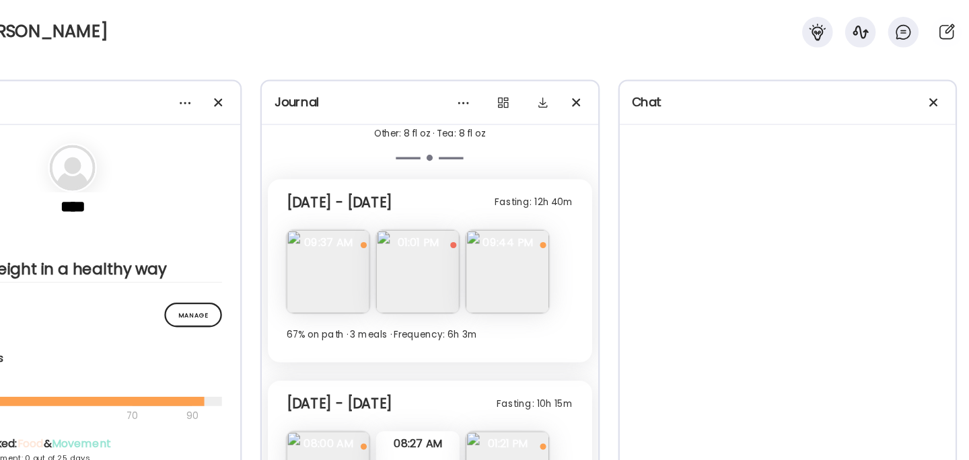
scroll to position [6919, 0]
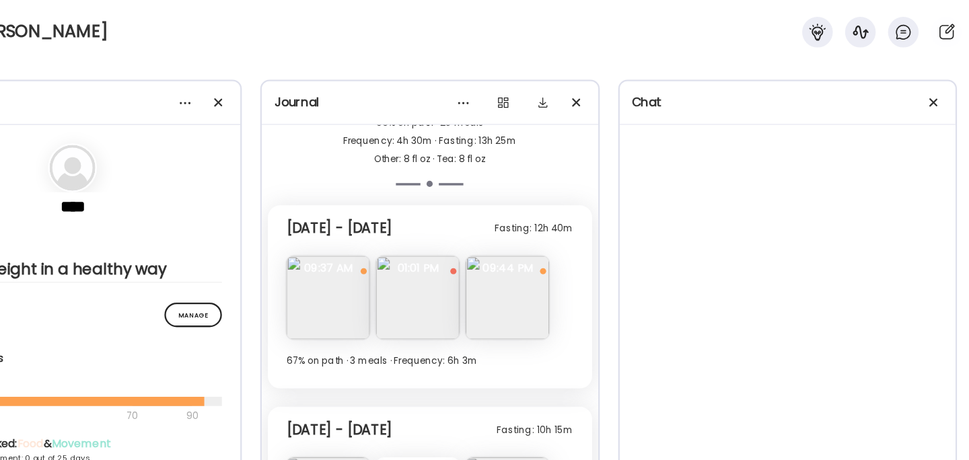
click at [530, 272] on img at bounding box center [552, 261] width 73 height 73
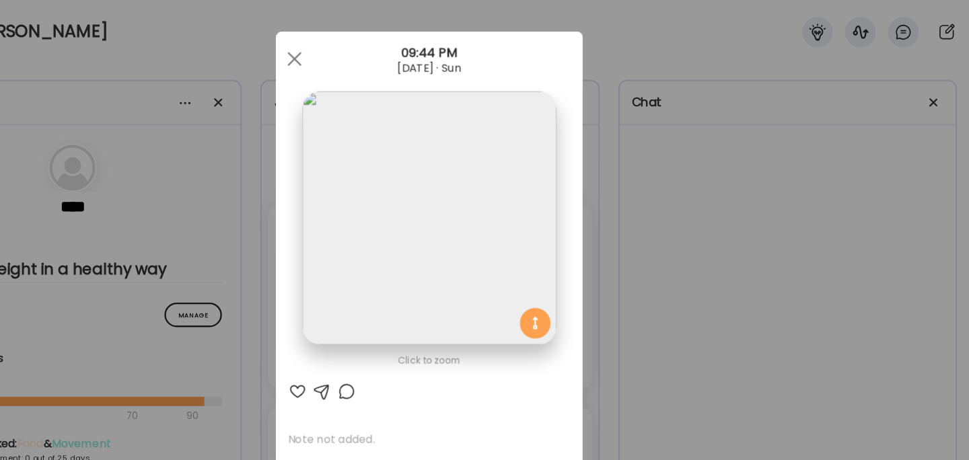
click at [642, 245] on div "Ate Coach Dashboard Wahoo! It’s official Take a moment to set up your Coach Pro…" at bounding box center [484, 230] width 969 height 460
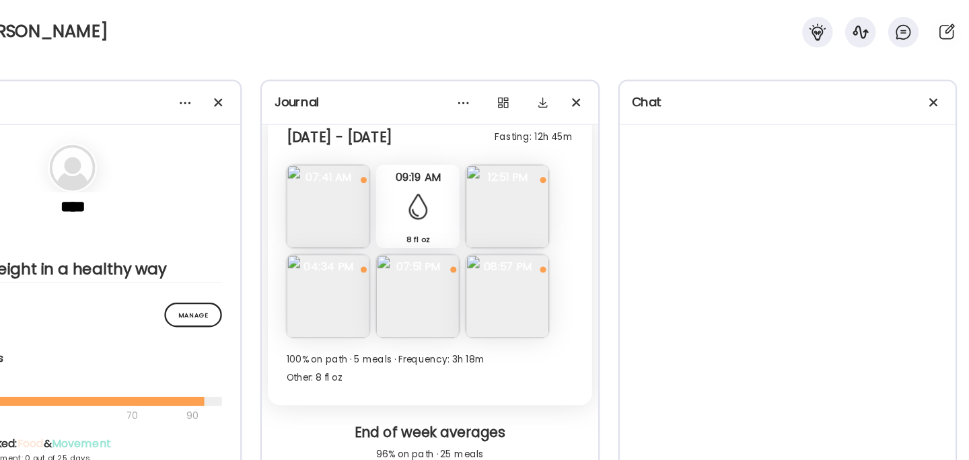
scroll to position [6627, 0]
click at [570, 185] on img at bounding box center [552, 181] width 73 height 73
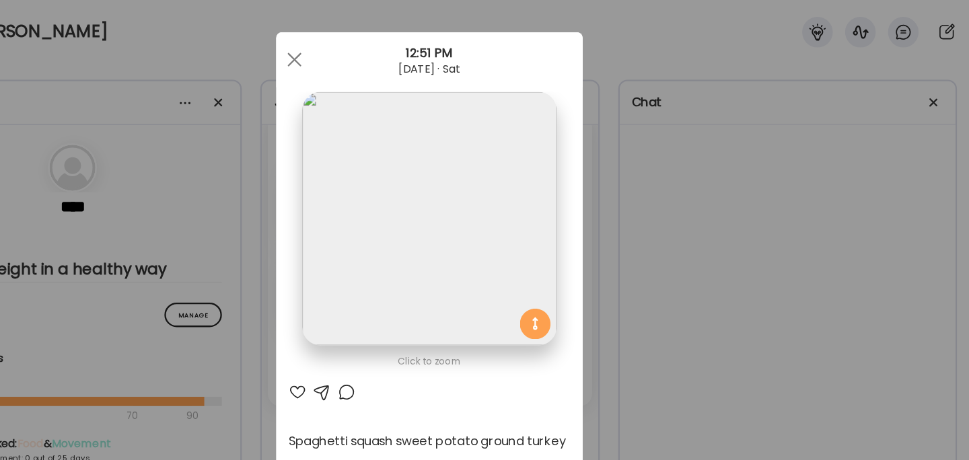
scroll to position [0, 0]
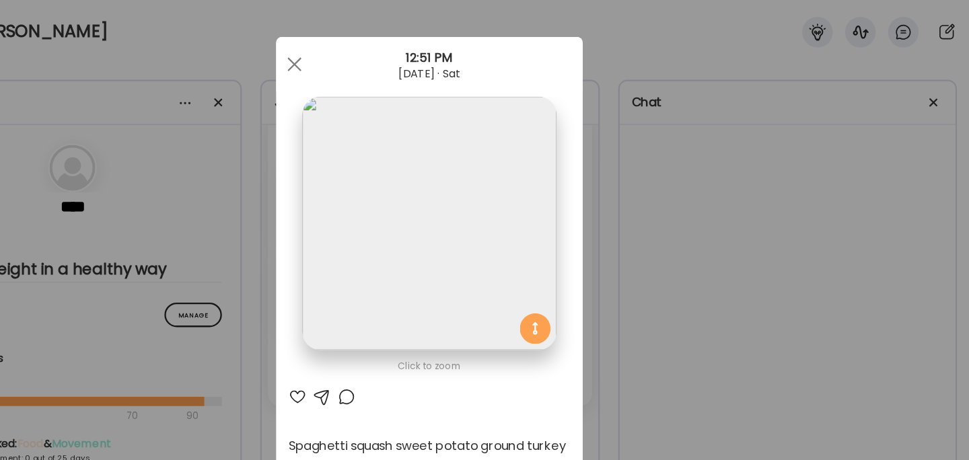
click at [664, 226] on div "Ate Coach Dashboard Wahoo! It’s official Take a moment to set up your Coach Pro…" at bounding box center [484, 230] width 969 height 460
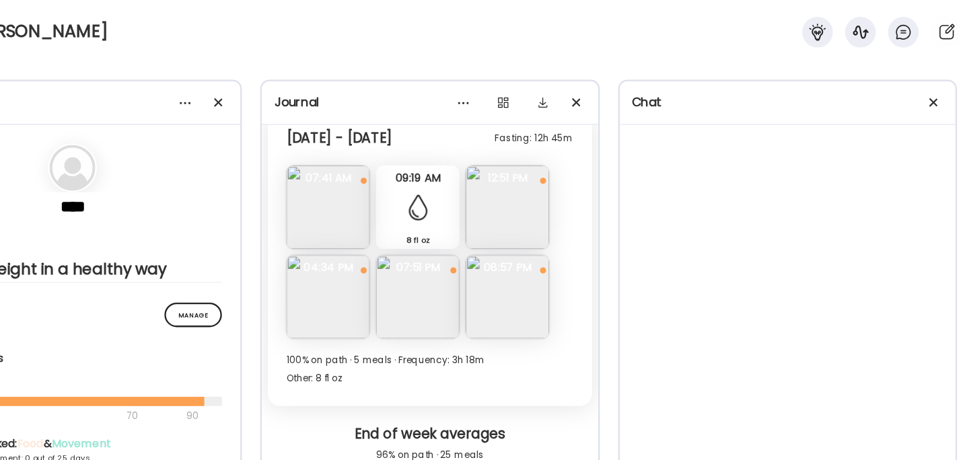
click at [557, 270] on img at bounding box center [552, 260] width 73 height 73
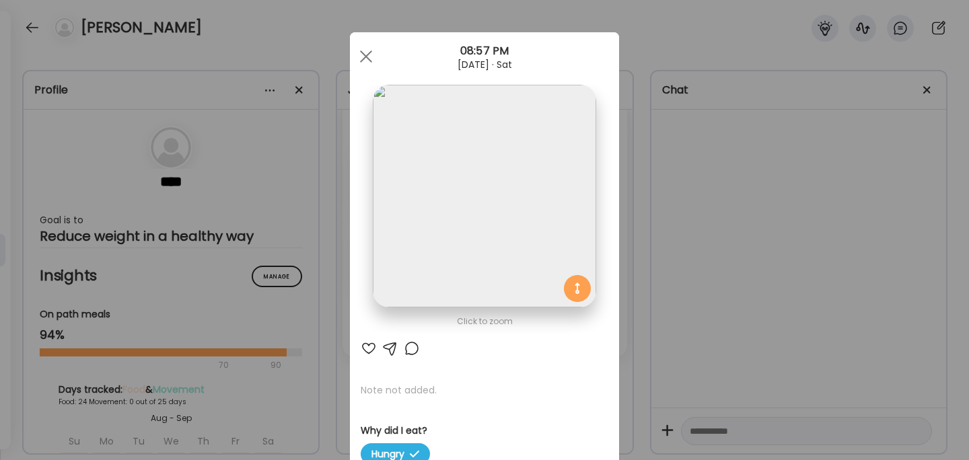
click at [743, 227] on div "Ate Coach Dashboard Wahoo! It’s official Take a moment to set up your Coach Pro…" at bounding box center [484, 230] width 969 height 460
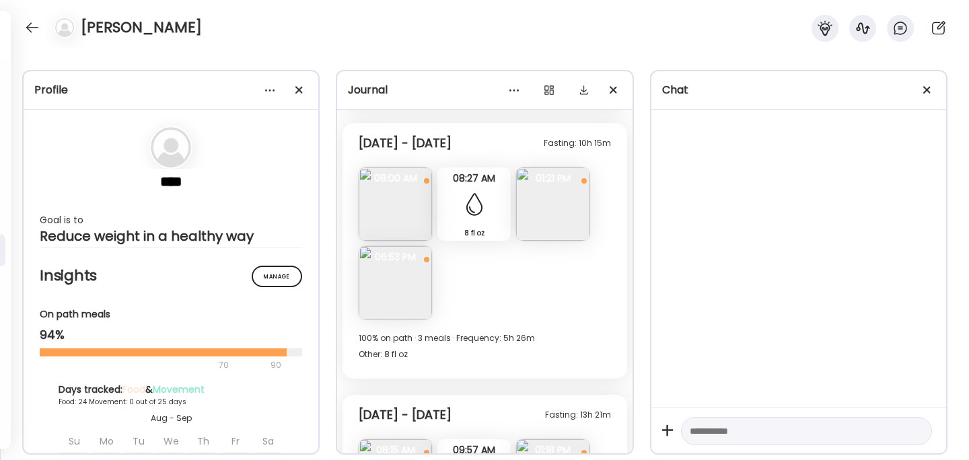
scroll to position [7154, 0]
click at [399, 272] on img at bounding box center [395, 282] width 73 height 73
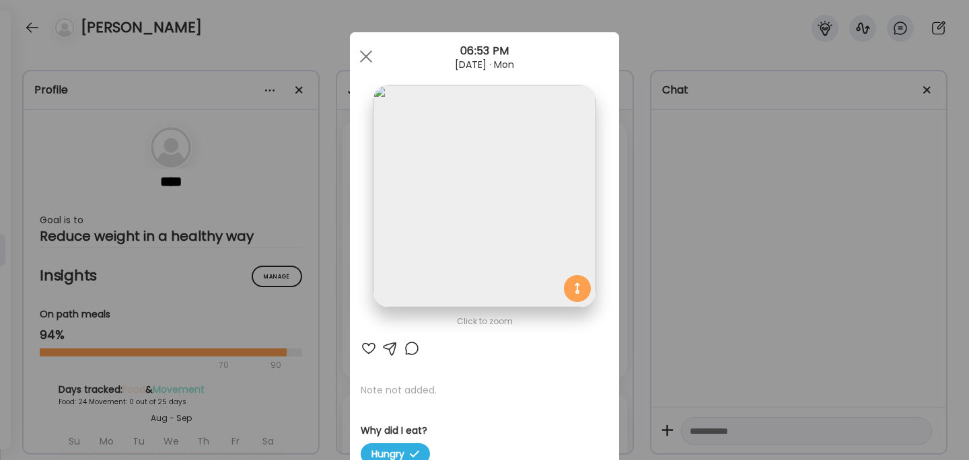
click at [671, 281] on div "Ate Coach Dashboard Wahoo! It’s official Take a moment to set up your Coach Pro…" at bounding box center [484, 230] width 969 height 460
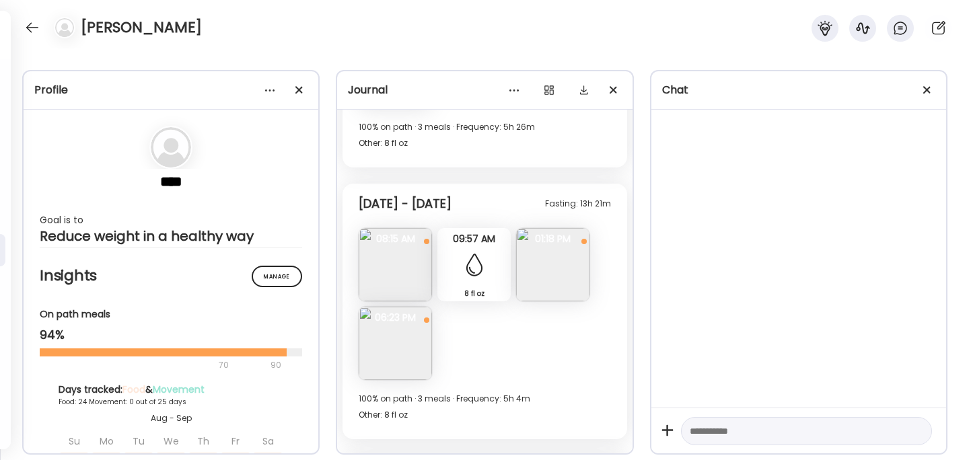
scroll to position [7393, 0]
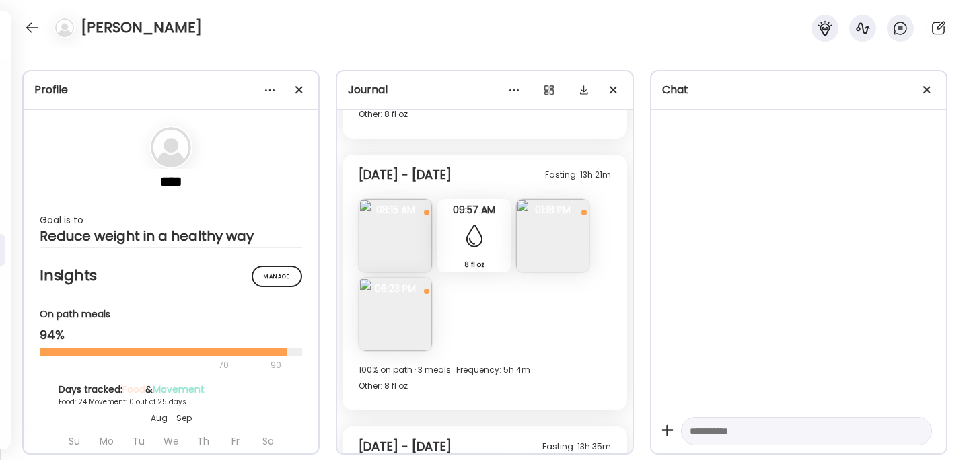
click at [406, 304] on img at bounding box center [395, 314] width 73 height 73
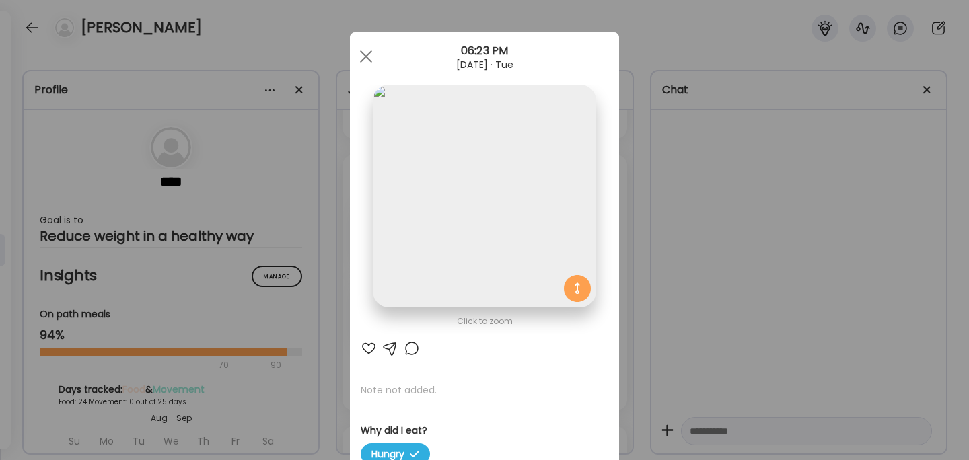
click at [699, 276] on div "Ate Coach Dashboard Wahoo! It’s official Take a moment to set up your Coach Pro…" at bounding box center [484, 230] width 969 height 460
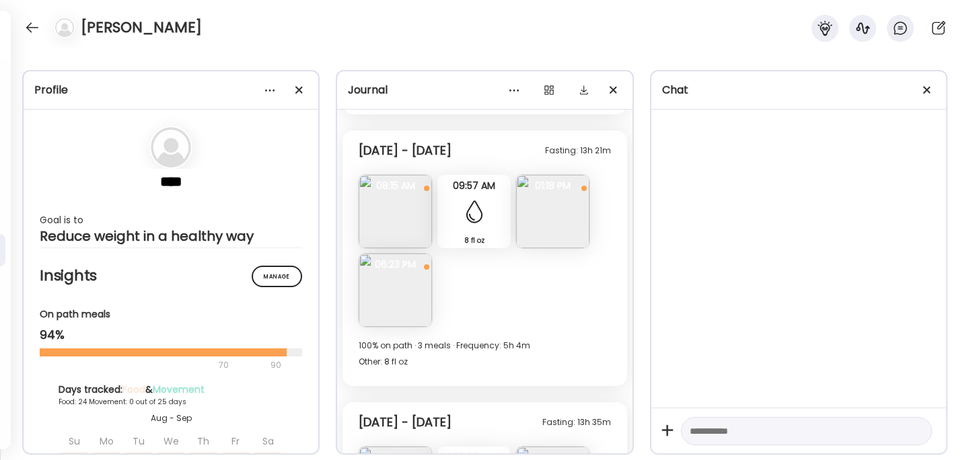
scroll to position [7425, 0]
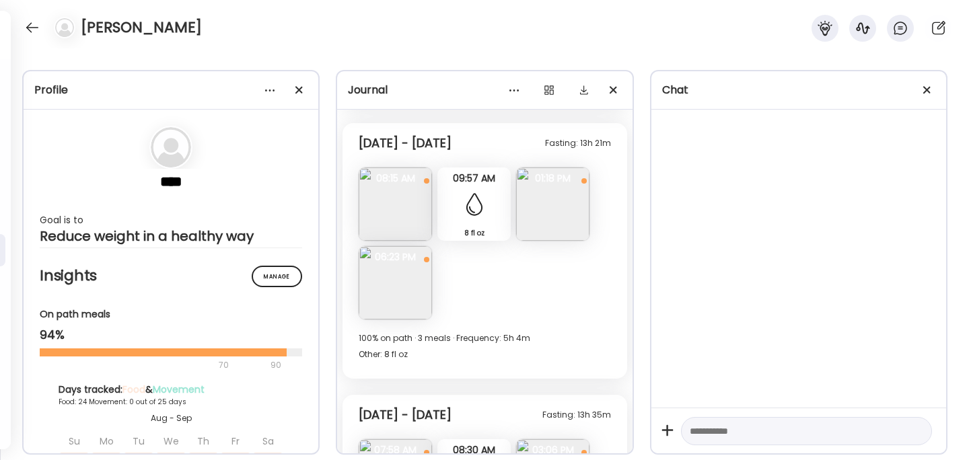
click at [550, 229] on img at bounding box center [552, 203] width 73 height 73
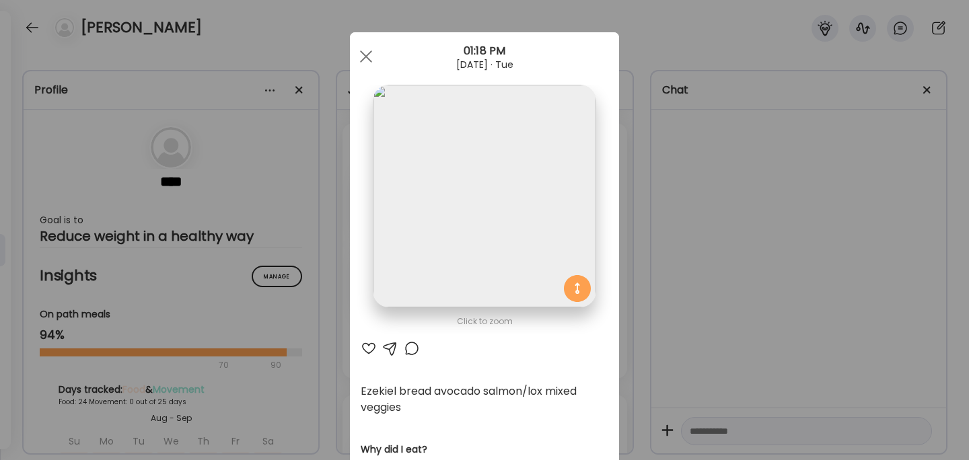
click at [737, 260] on div "Ate Coach Dashboard Wahoo! It’s official Take a moment to set up your Coach Pro…" at bounding box center [484, 230] width 969 height 460
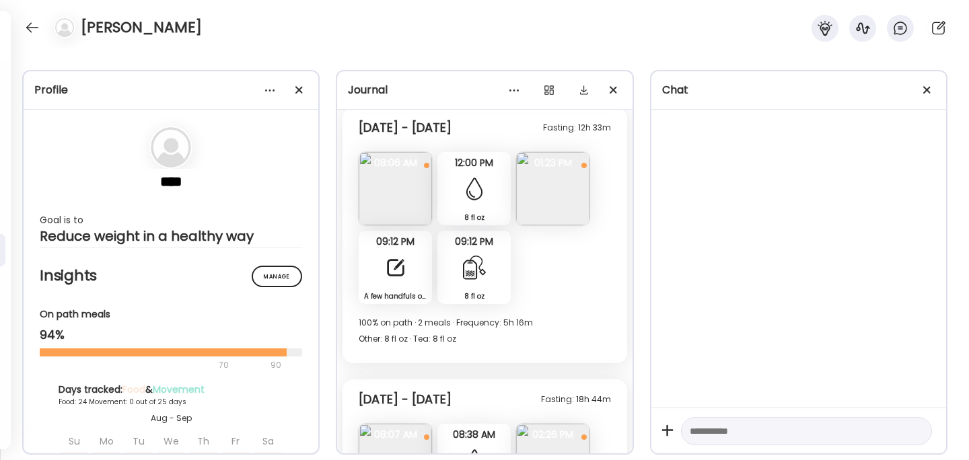
scroll to position [7987, 0]
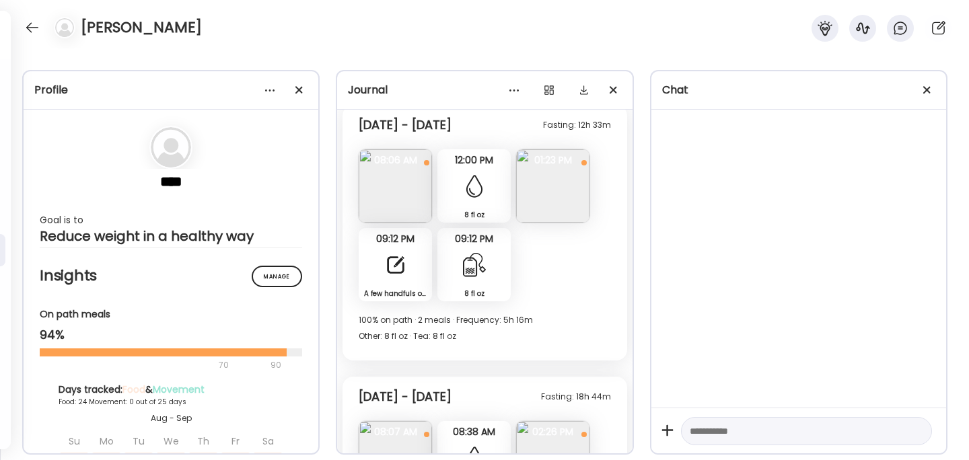
click at [553, 194] on img at bounding box center [552, 185] width 73 height 73
